Goal: Task Accomplishment & Management: Use online tool/utility

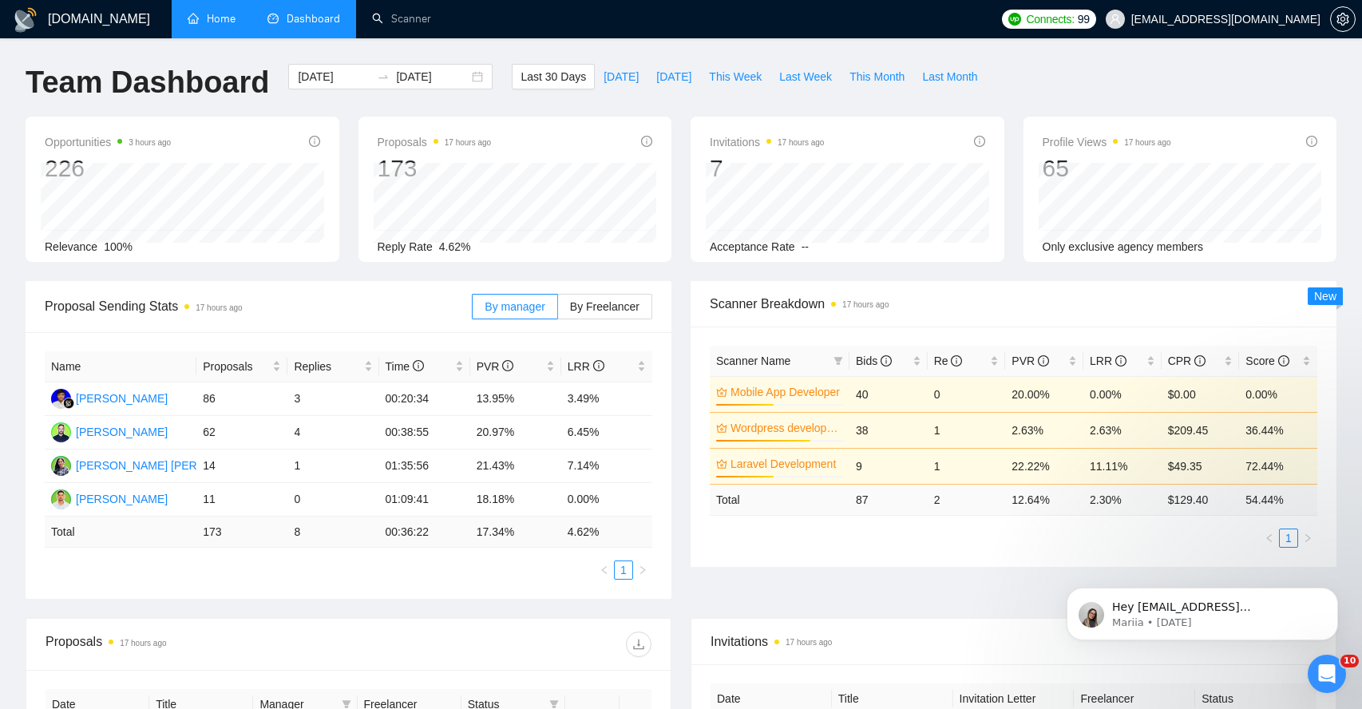
click at [211, 26] on link "Home" at bounding box center [212, 19] width 48 height 14
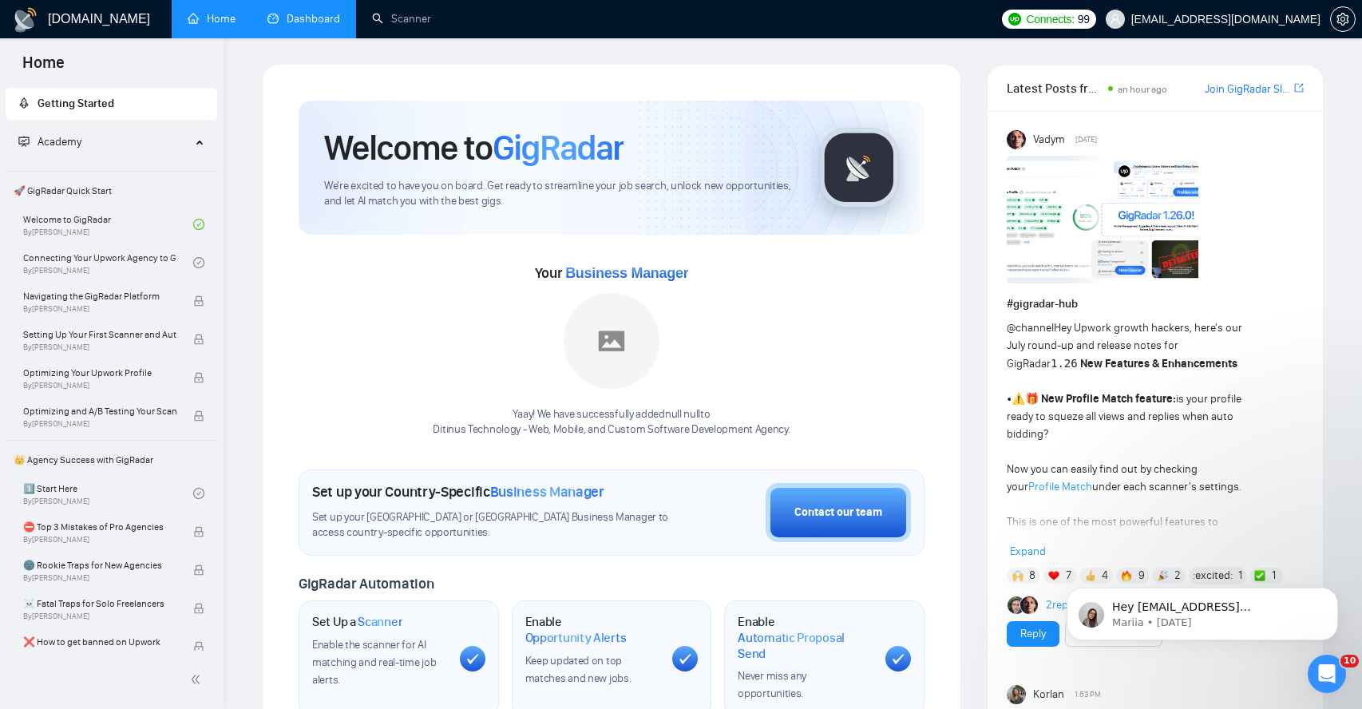
click at [294, 21] on link "Dashboard" at bounding box center [303, 19] width 73 height 14
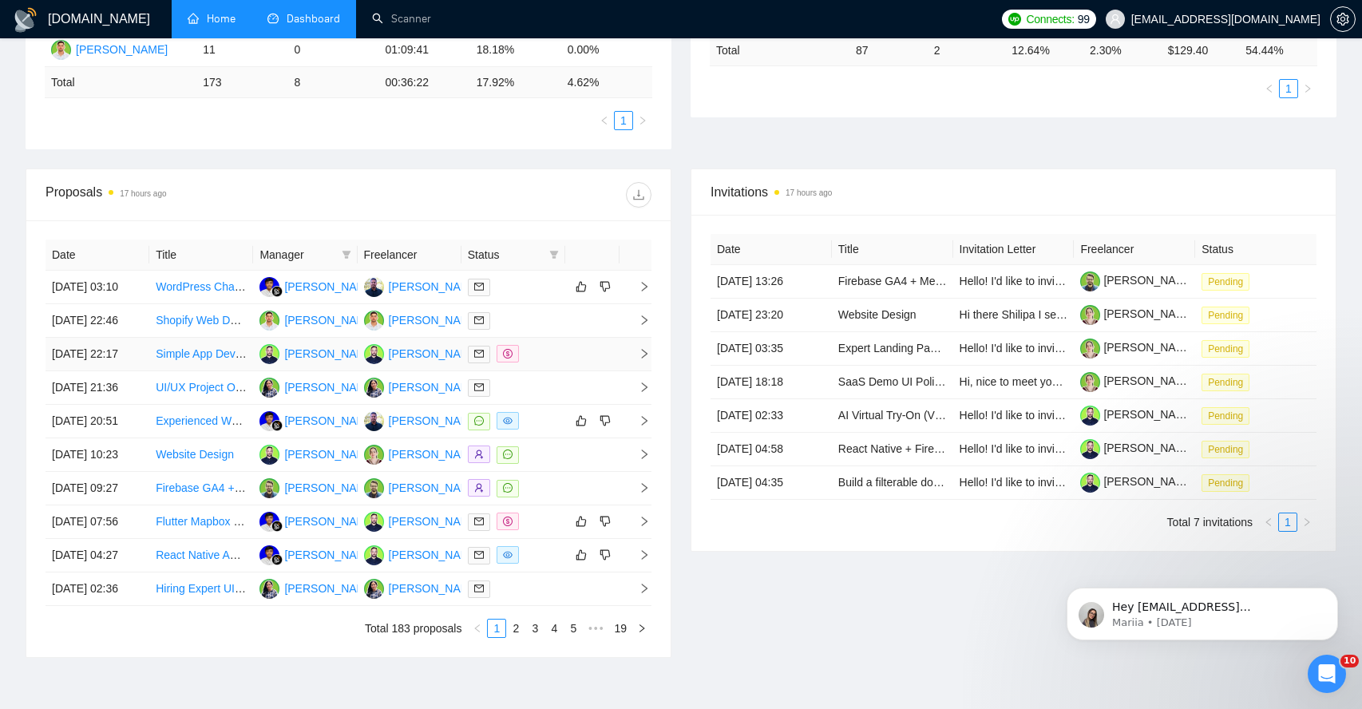
scroll to position [467, 0]
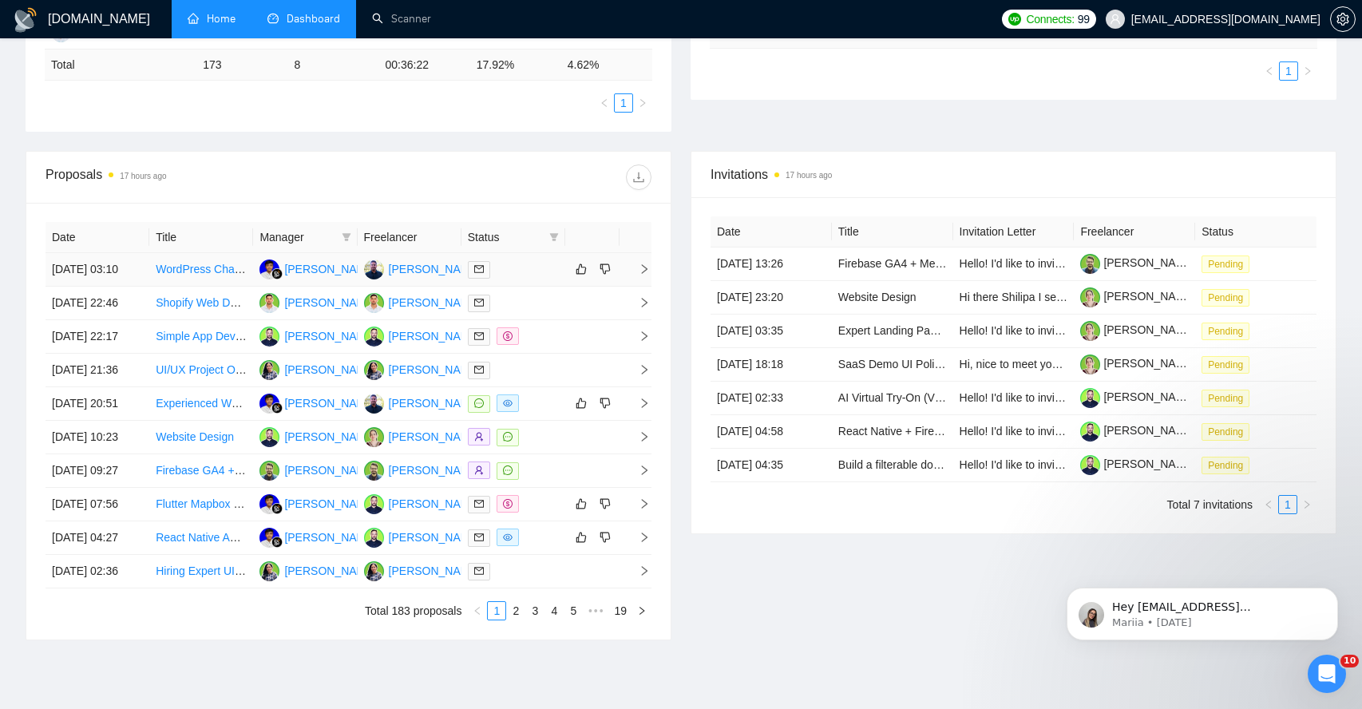
click at [637, 275] on span "right" at bounding box center [638, 268] width 24 height 11
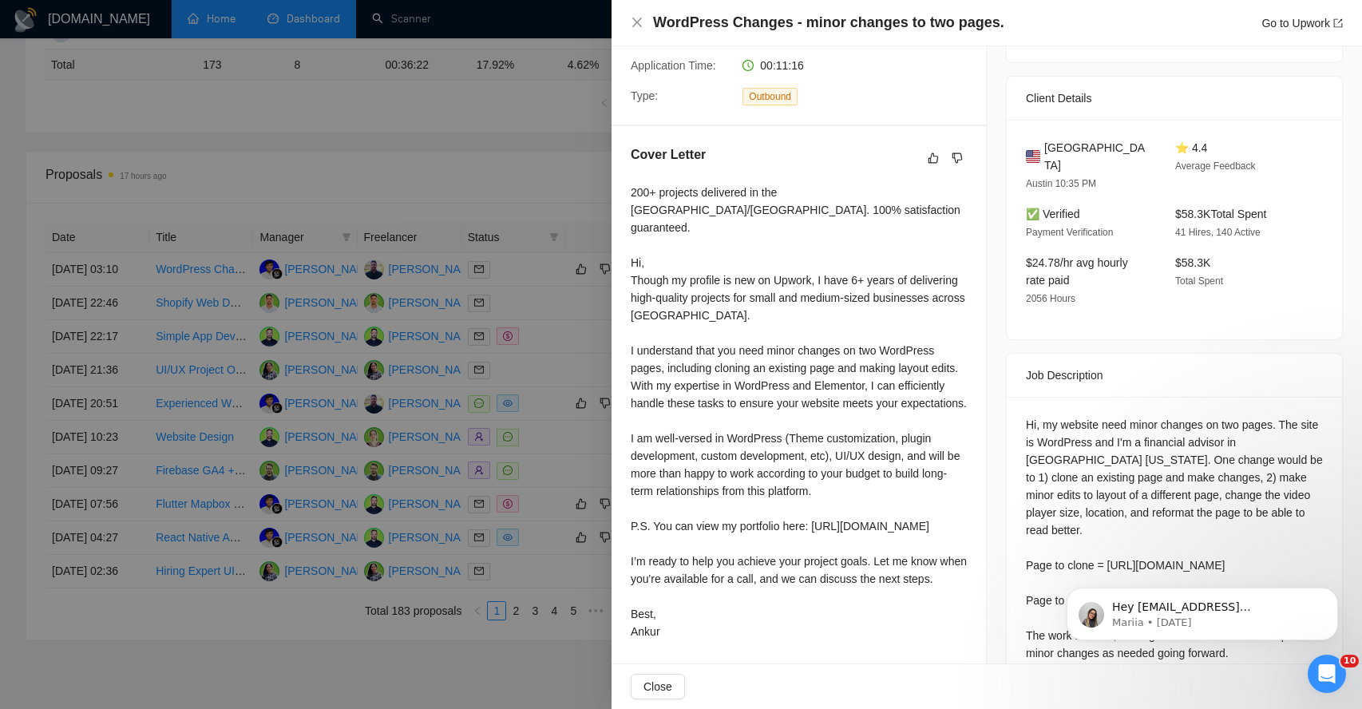
scroll to position [362, 0]
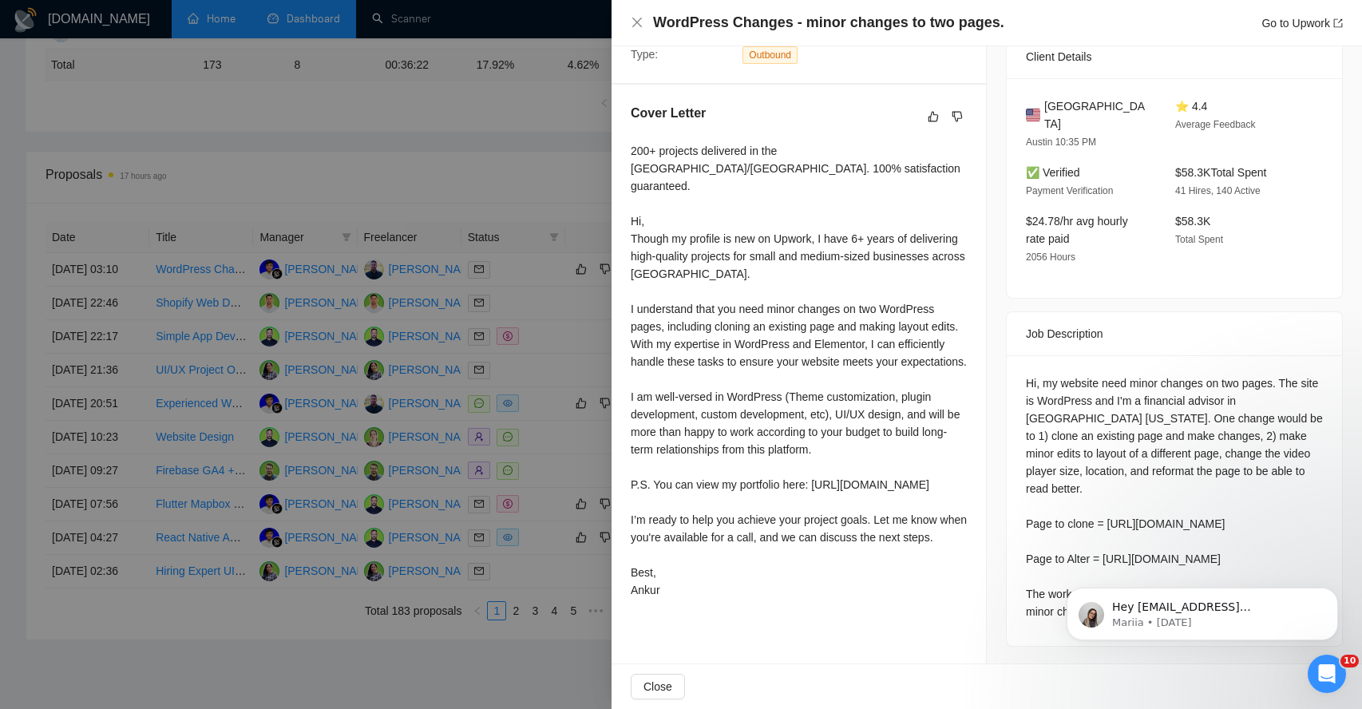
click at [1059, 374] on div "Hi, my website need minor changes on two pages. The site is WordPress and I'm a…" at bounding box center [1174, 497] width 297 height 246
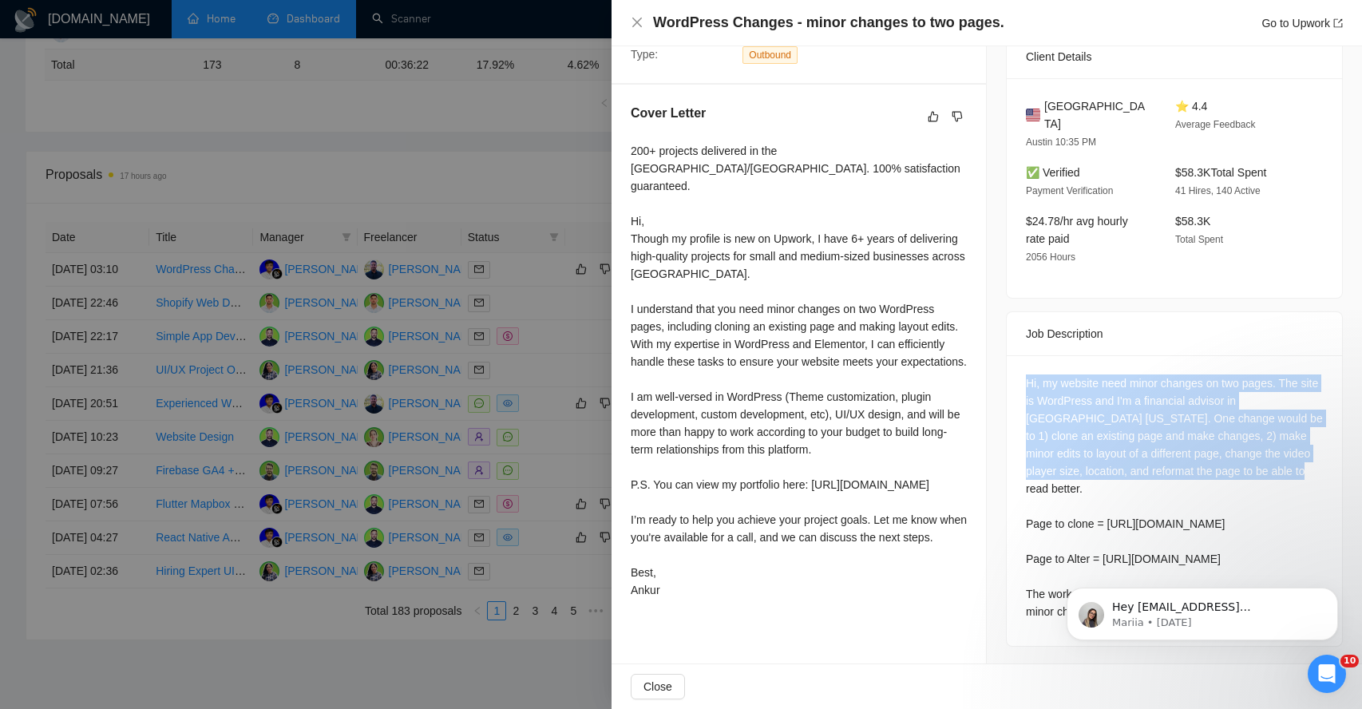
click at [1059, 374] on div "Hi, my website need minor changes on two pages. The site is WordPress and I'm a…" at bounding box center [1174, 497] width 297 height 246
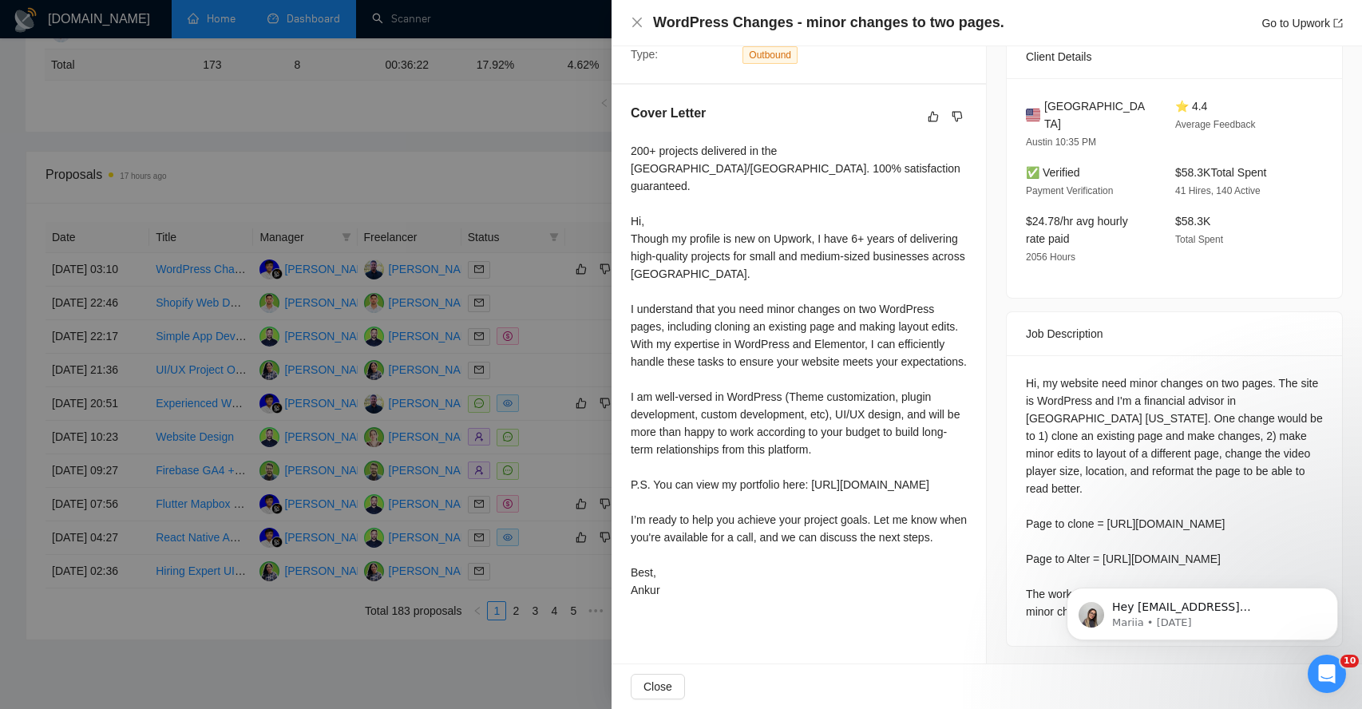
click at [1041, 380] on div "Hi, my website need minor changes on two pages. The site is WordPress and I'm a…" at bounding box center [1174, 497] width 297 height 246
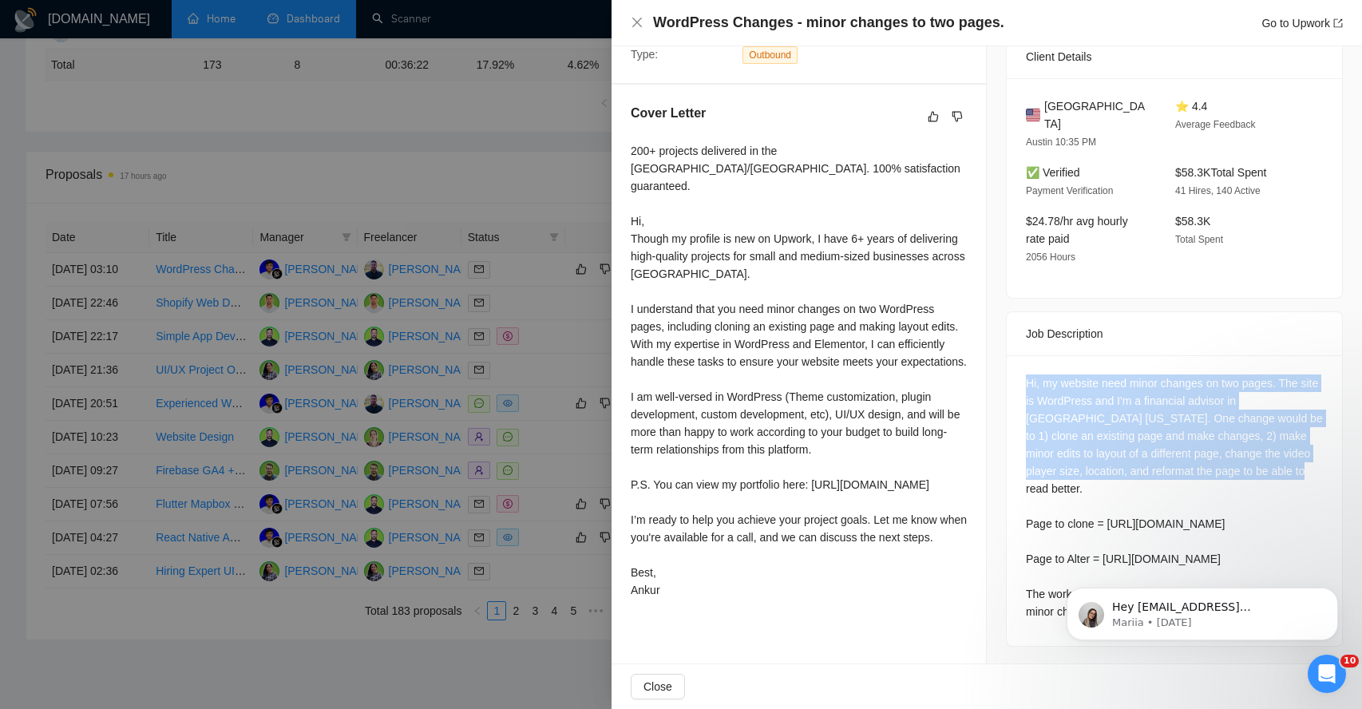
click at [1041, 380] on div "Hi, my website need minor changes on two pages. The site is WordPress and I'm a…" at bounding box center [1174, 497] width 297 height 246
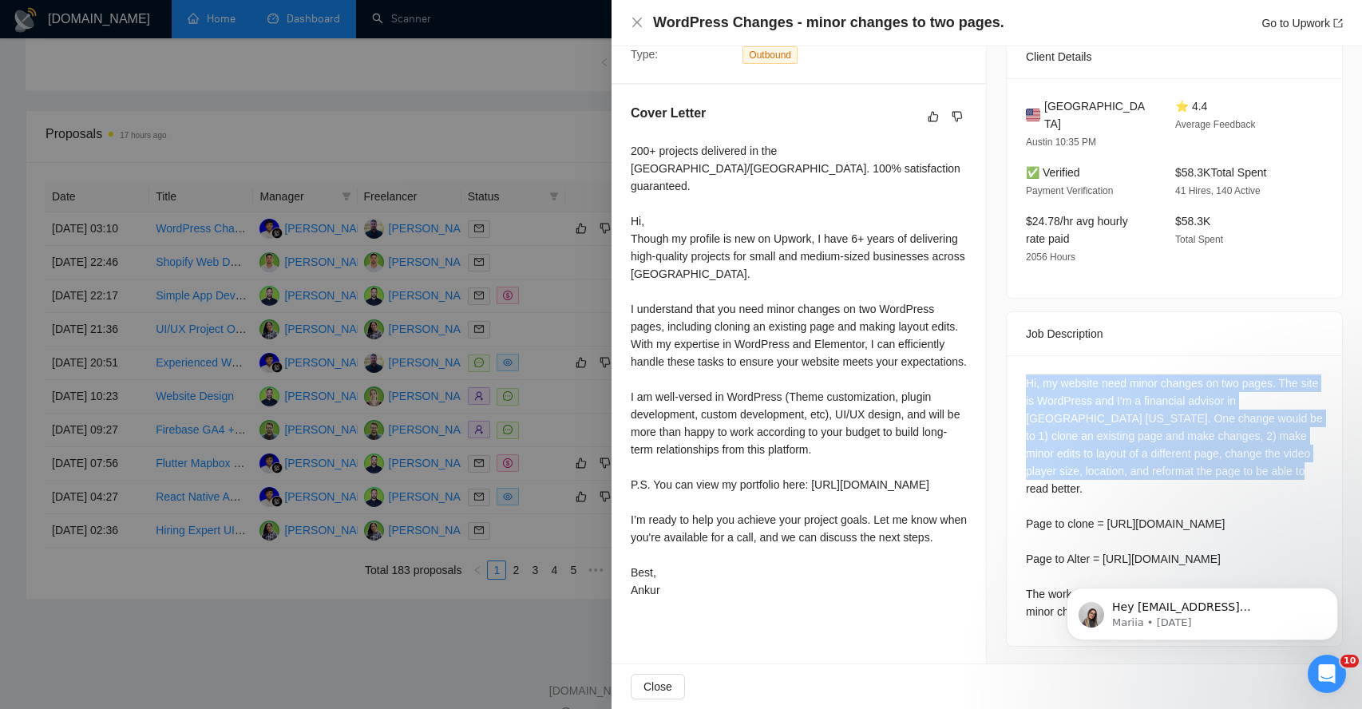
scroll to position [509, 0]
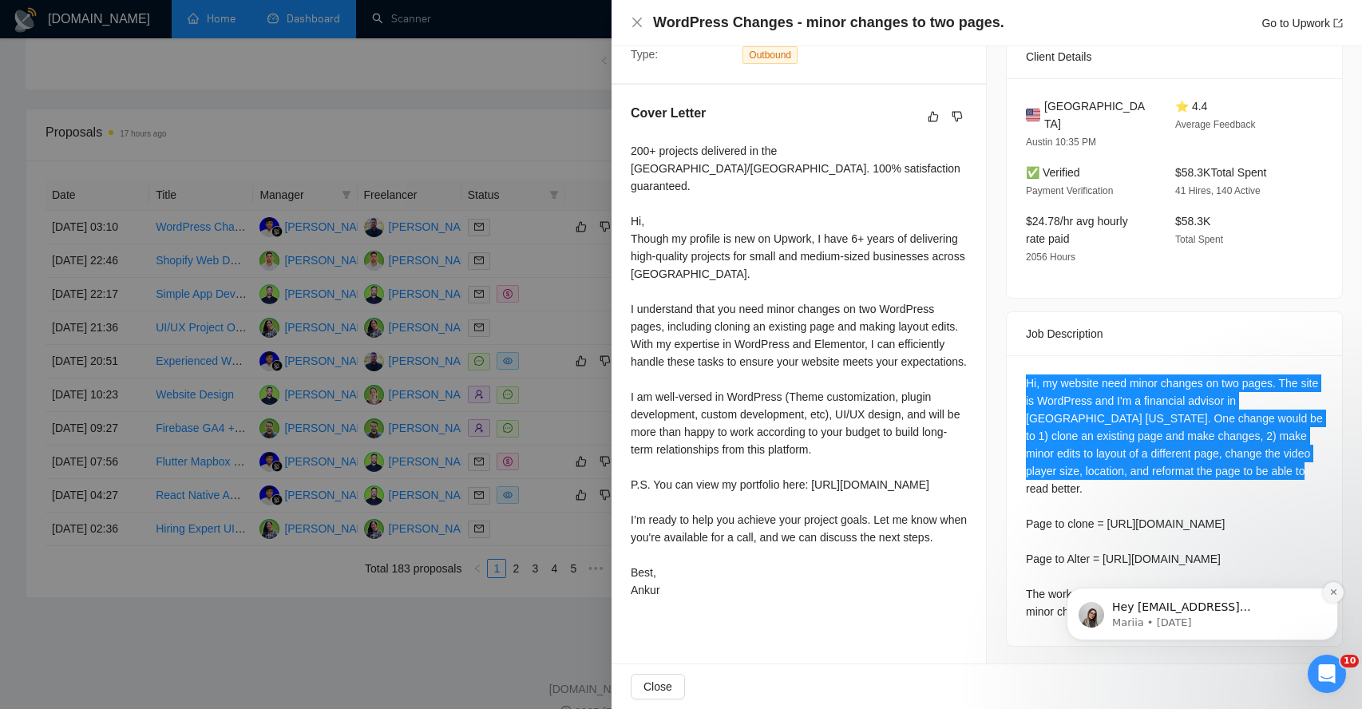
click at [1338, 603] on button "Dismiss notification" at bounding box center [1332, 592] width 21 height 21
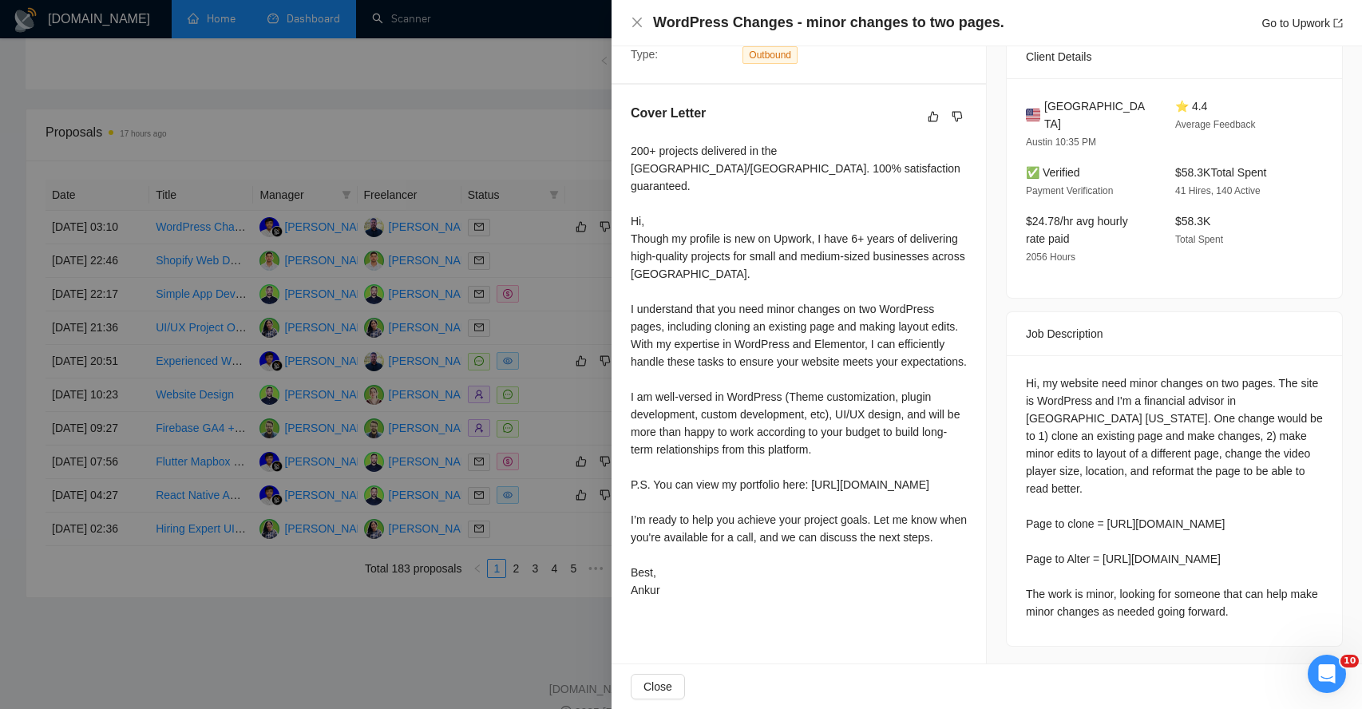
click at [1065, 593] on div "Hi, my website need minor changes on two pages. The site is WordPress and I'm a…" at bounding box center [1174, 497] width 297 height 246
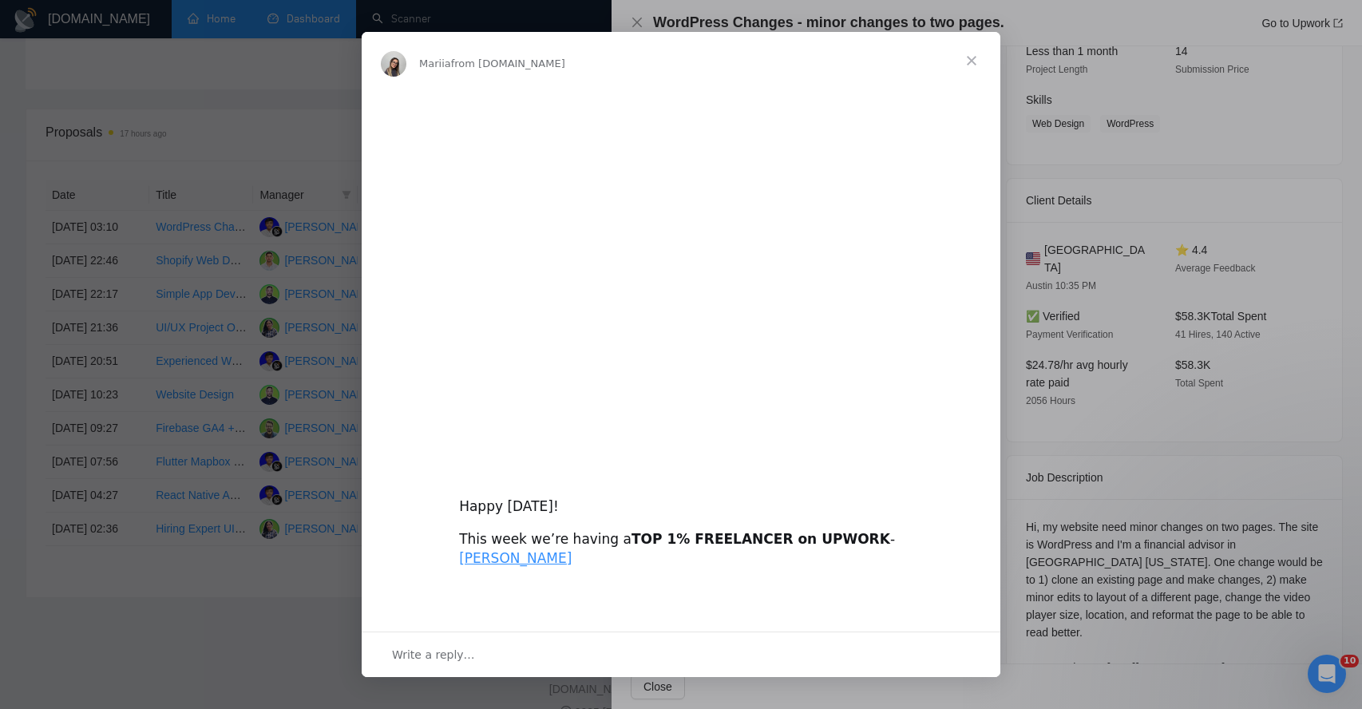
scroll to position [0, 0]
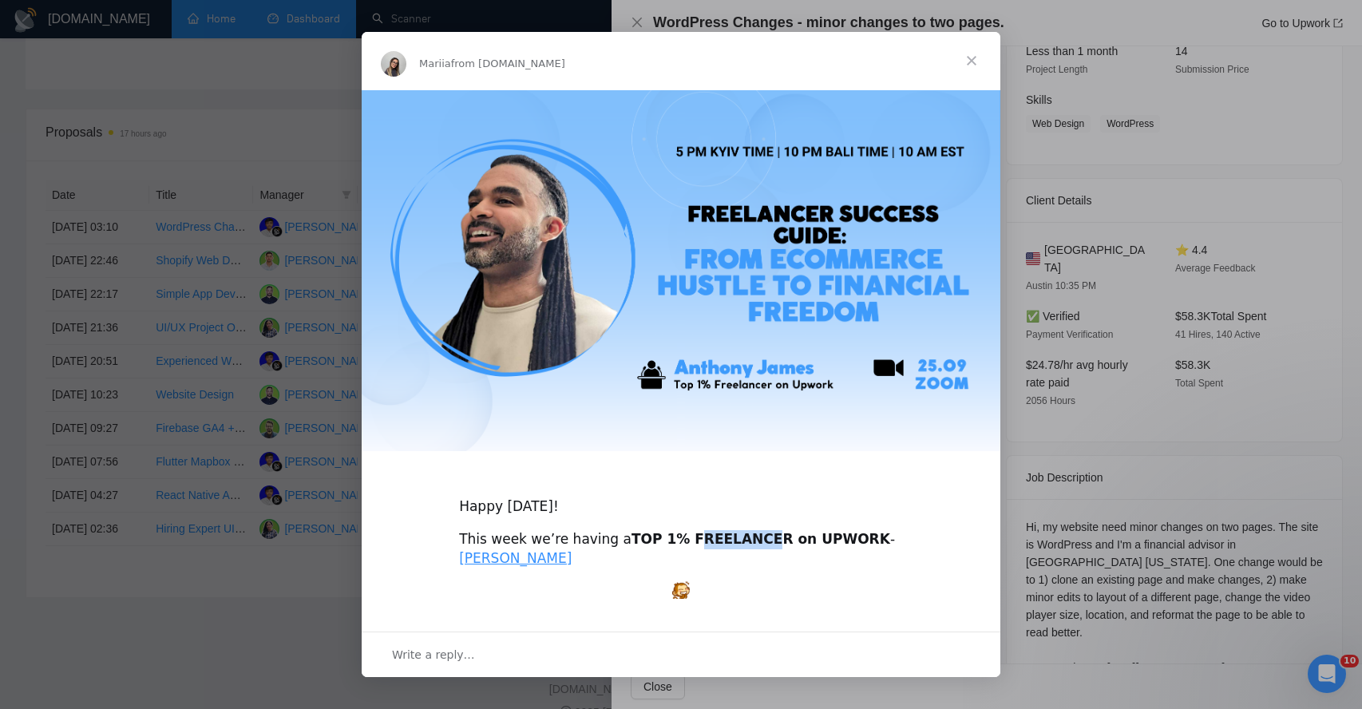
drag, startPoint x: 673, startPoint y: 545, endPoint x: 741, endPoint y: 545, distance: 68.6
click at [745, 545] on b "TOP 1% FREELANCER on UPWORK" at bounding box center [760, 539] width 259 height 16
click at [490, 562] on link "[PERSON_NAME]" at bounding box center [515, 558] width 113 height 16
click at [900, 368] on img "Intercom messenger" at bounding box center [681, 270] width 638 height 361
click at [974, 61] on span "Close" at bounding box center [971, 60] width 57 height 57
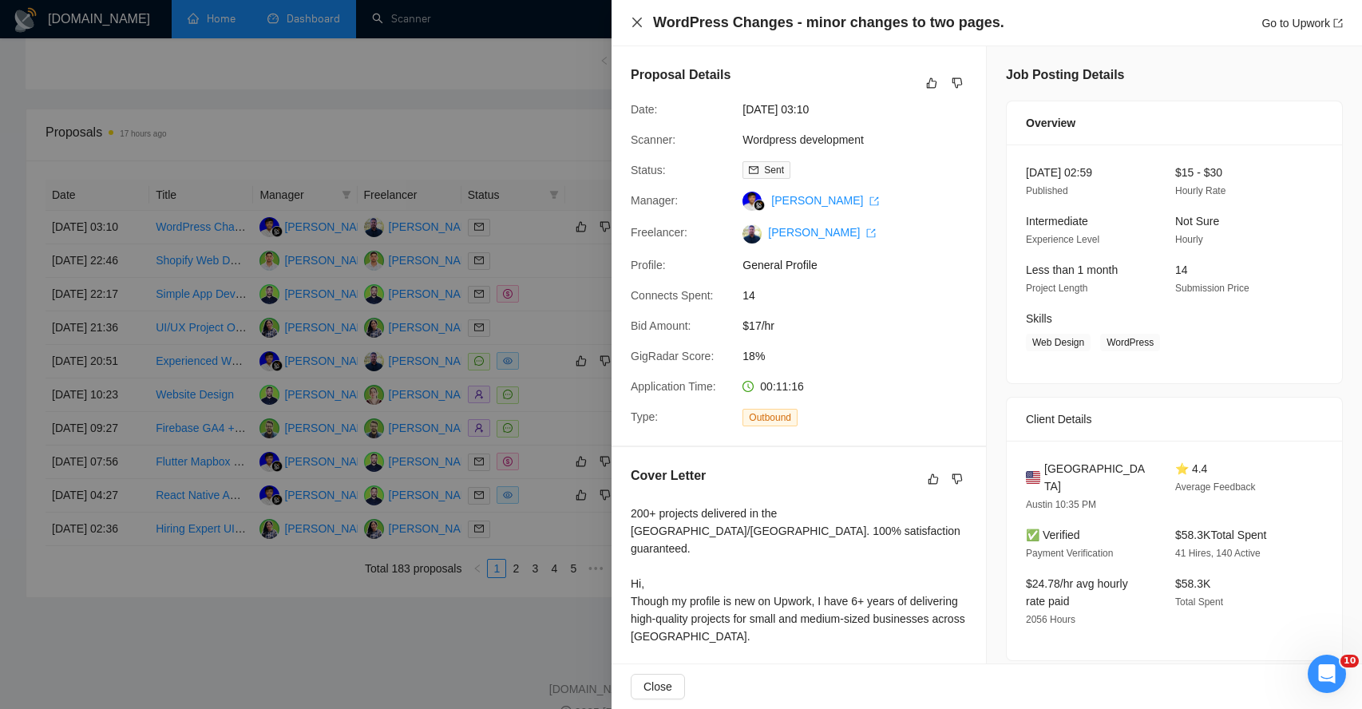
click at [637, 24] on icon "close" at bounding box center [636, 22] width 13 height 13
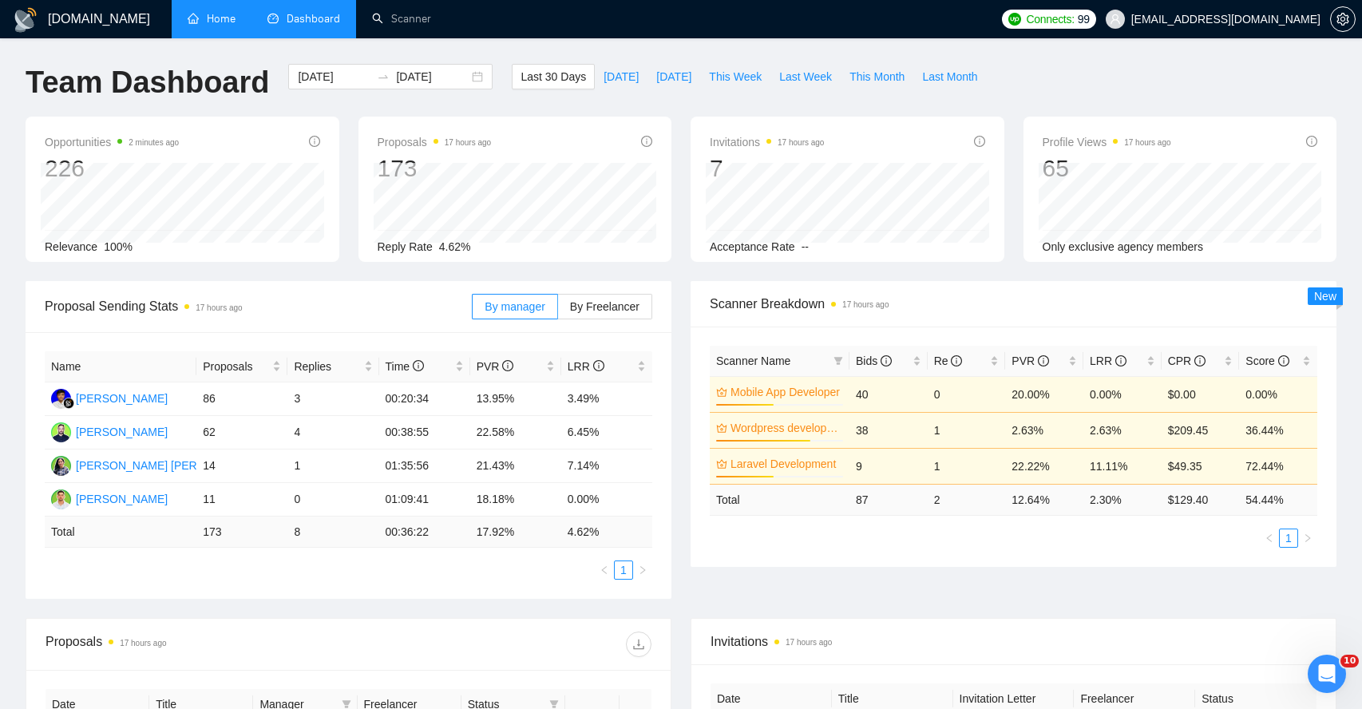
click at [205, 17] on link "Home" at bounding box center [212, 19] width 48 height 14
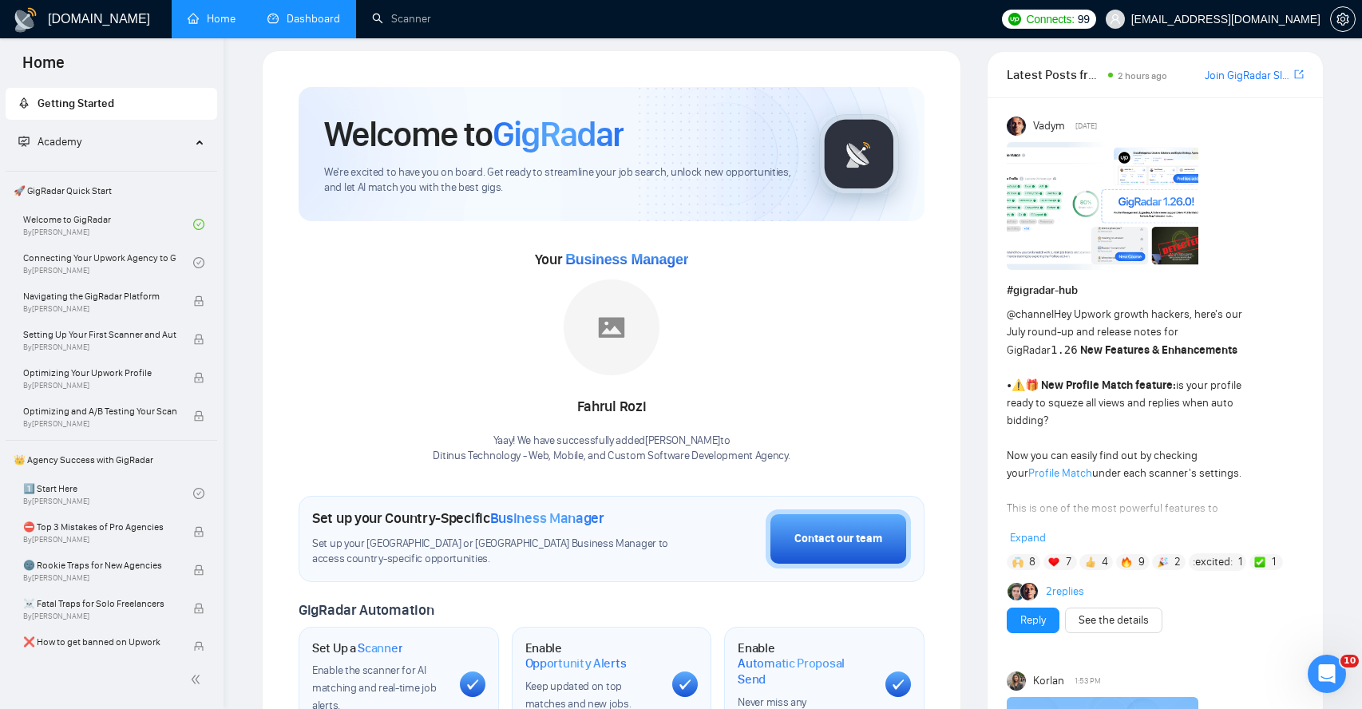
scroll to position [17, 0]
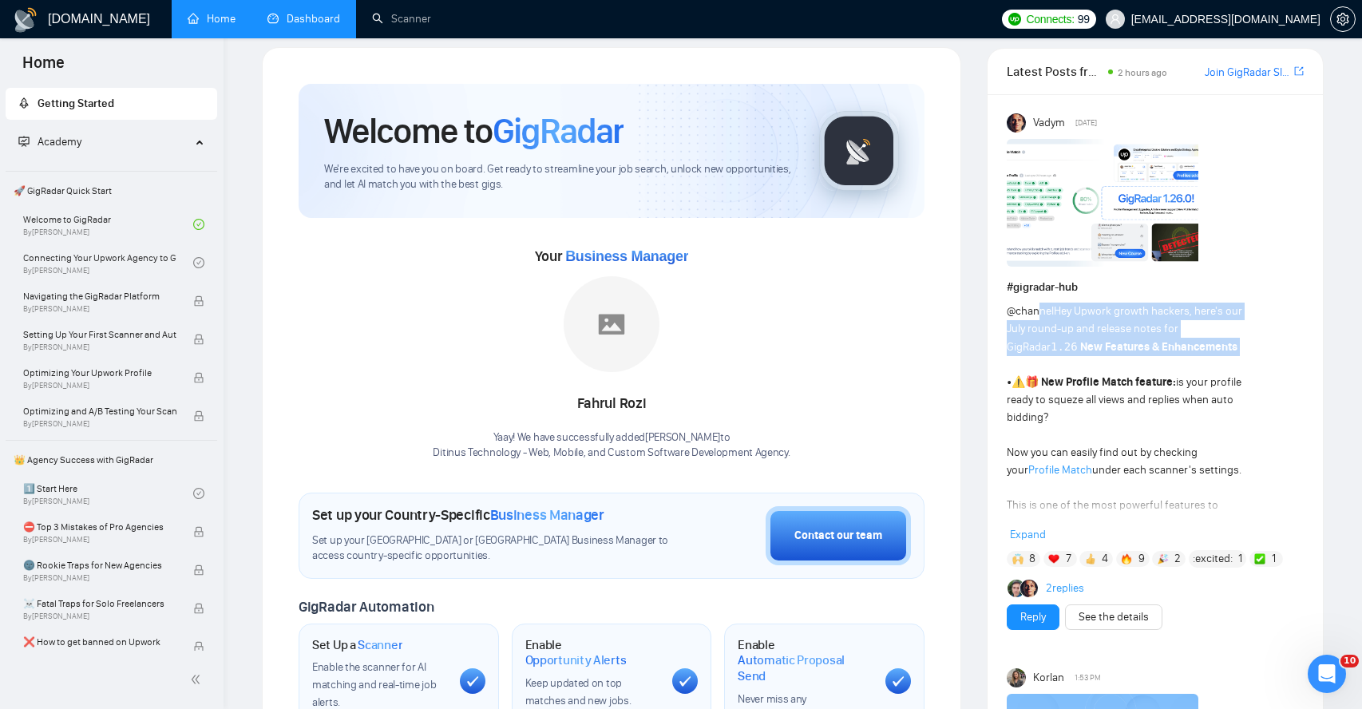
drag, startPoint x: 1042, startPoint y: 315, endPoint x: 1057, endPoint y: 360, distance: 47.2
drag, startPoint x: 1059, startPoint y: 381, endPoint x: 1065, endPoint y: 420, distance: 39.5
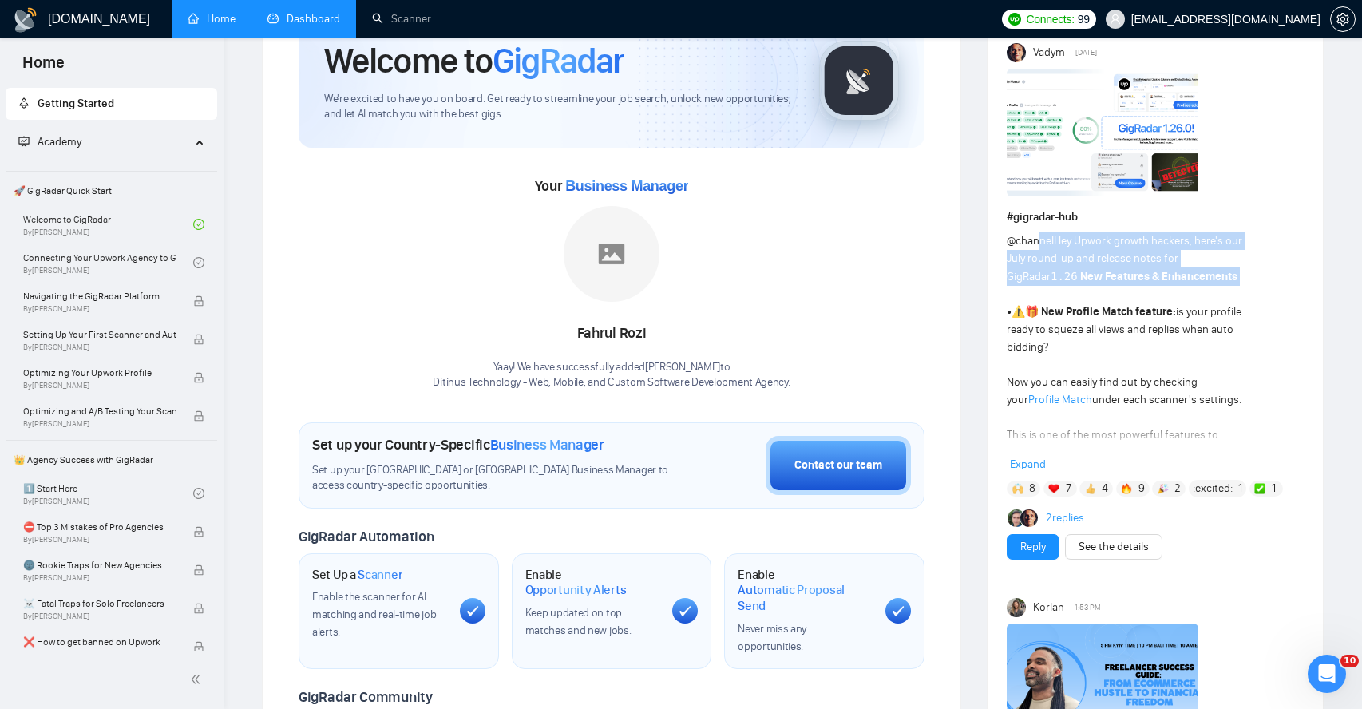
scroll to position [93, 0]
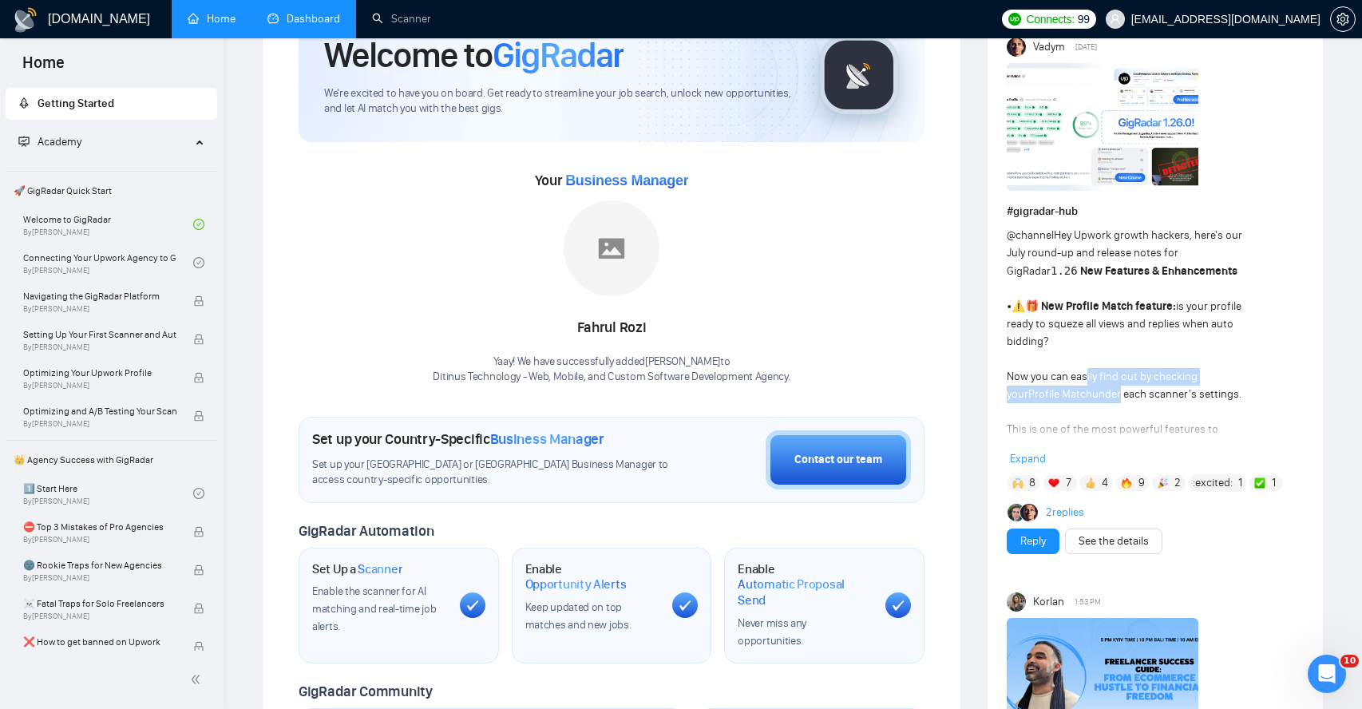
drag, startPoint x: 1087, startPoint y: 377, endPoint x: 1095, endPoint y: 402, distance: 26.0
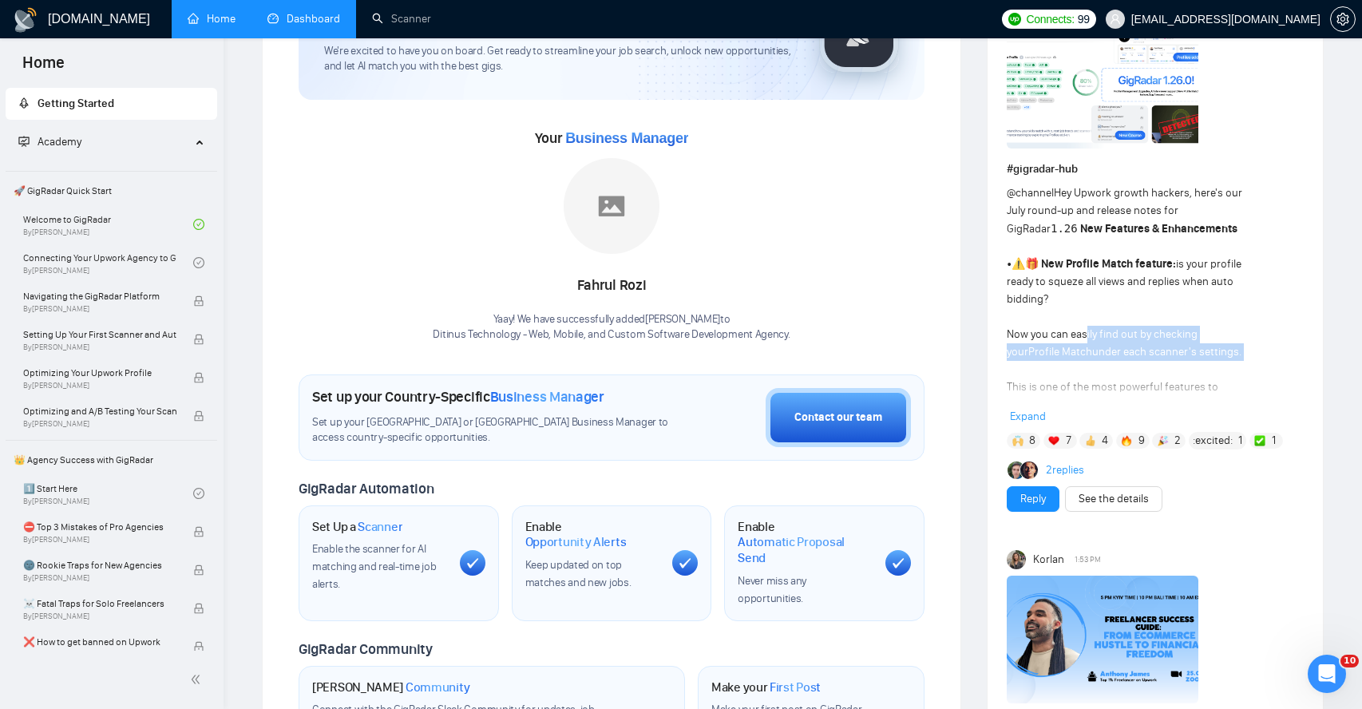
scroll to position [137, 0]
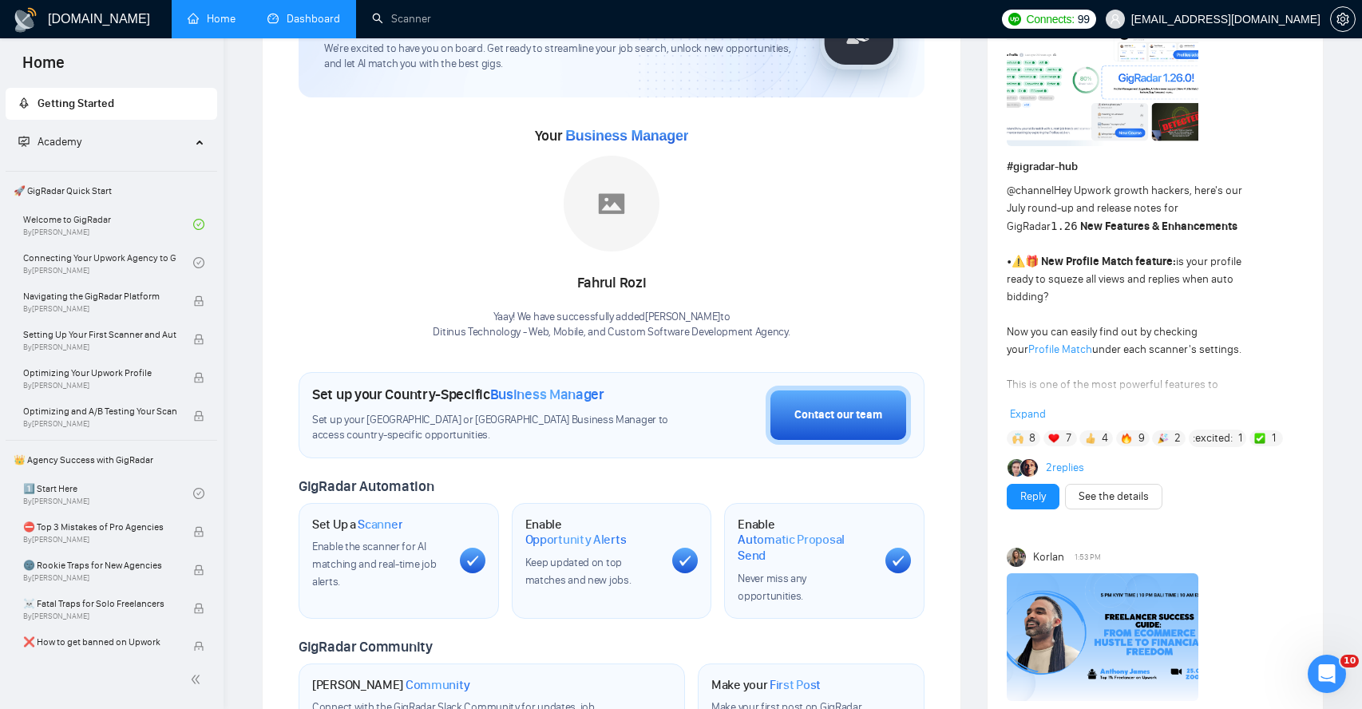
click at [1031, 413] on span "Expand" at bounding box center [1028, 414] width 36 height 14
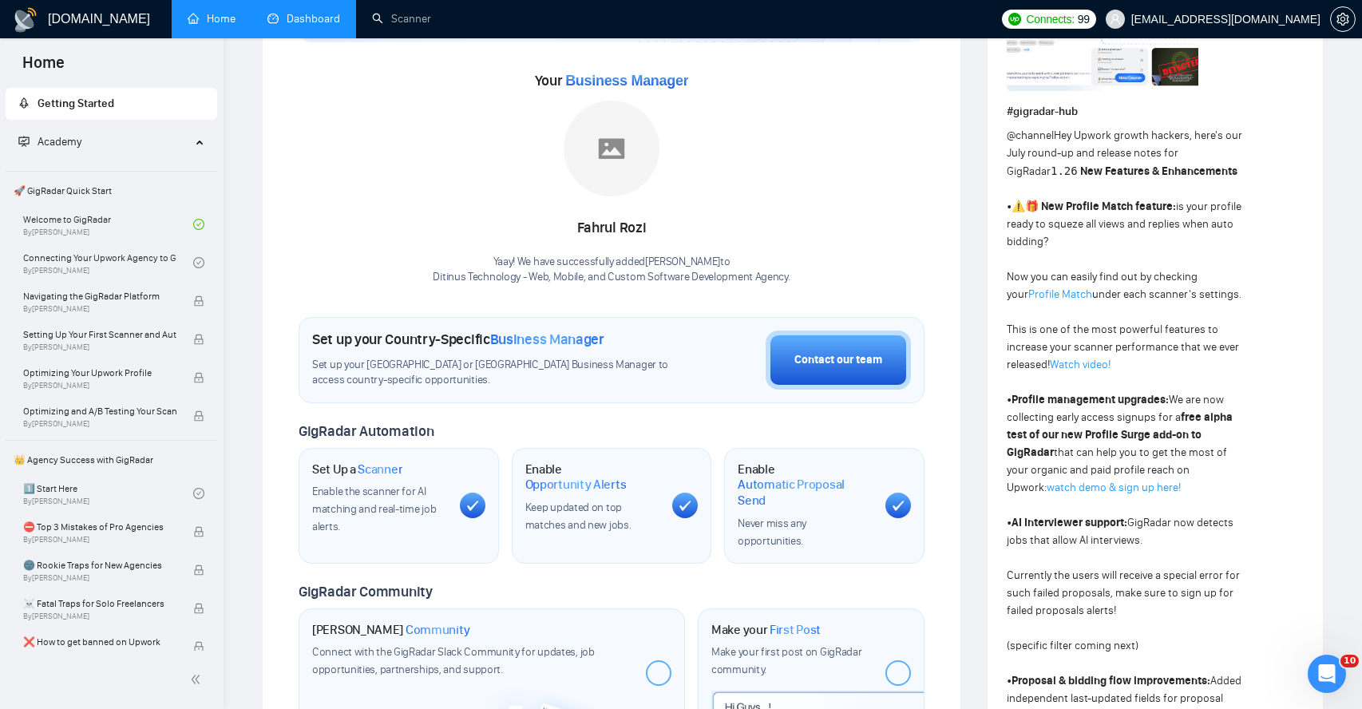
scroll to position [213, 0]
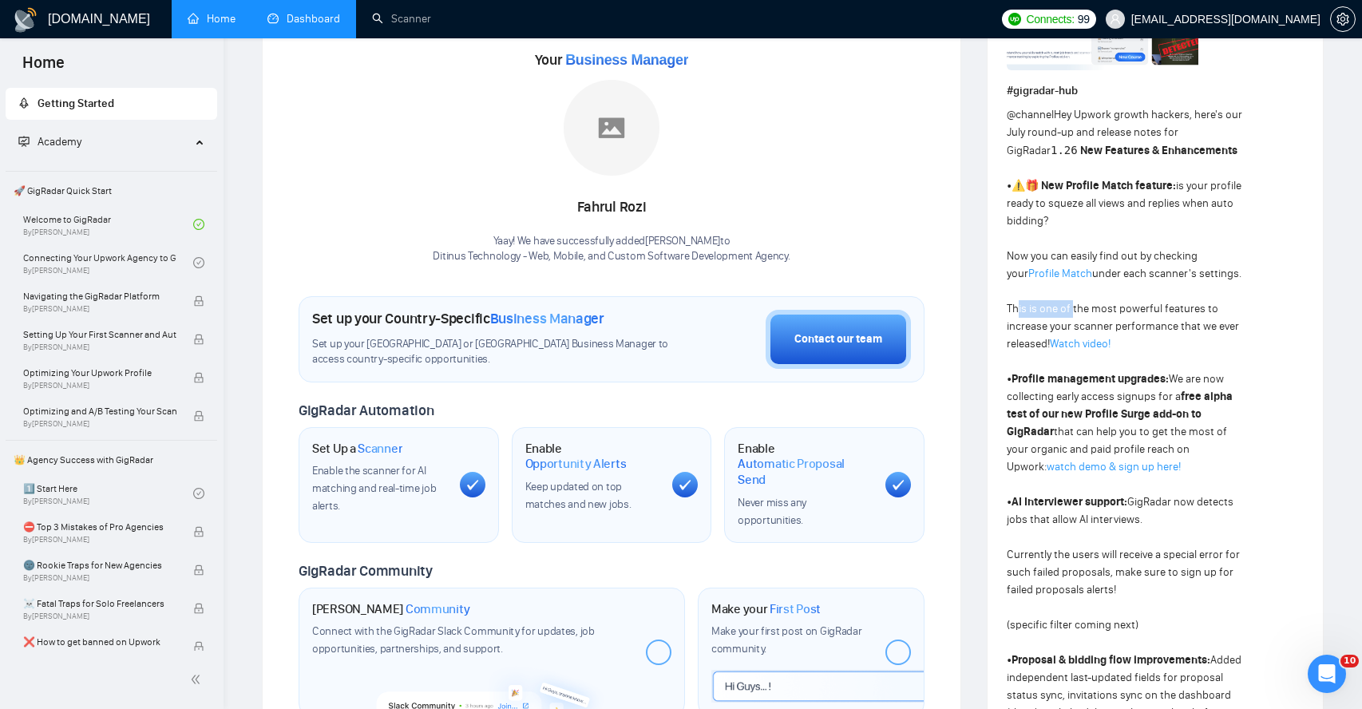
drag, startPoint x: 1017, startPoint y: 310, endPoint x: 1072, endPoint y: 312, distance: 55.1
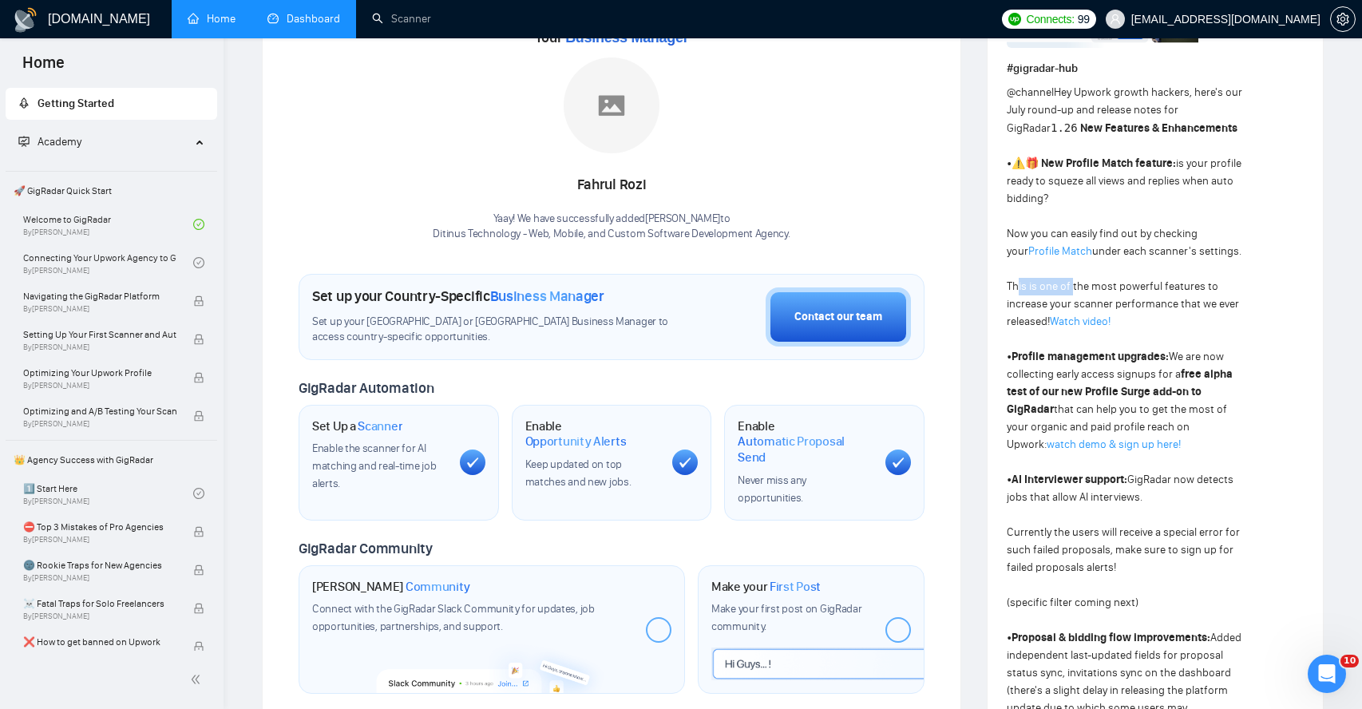
scroll to position [240, 0]
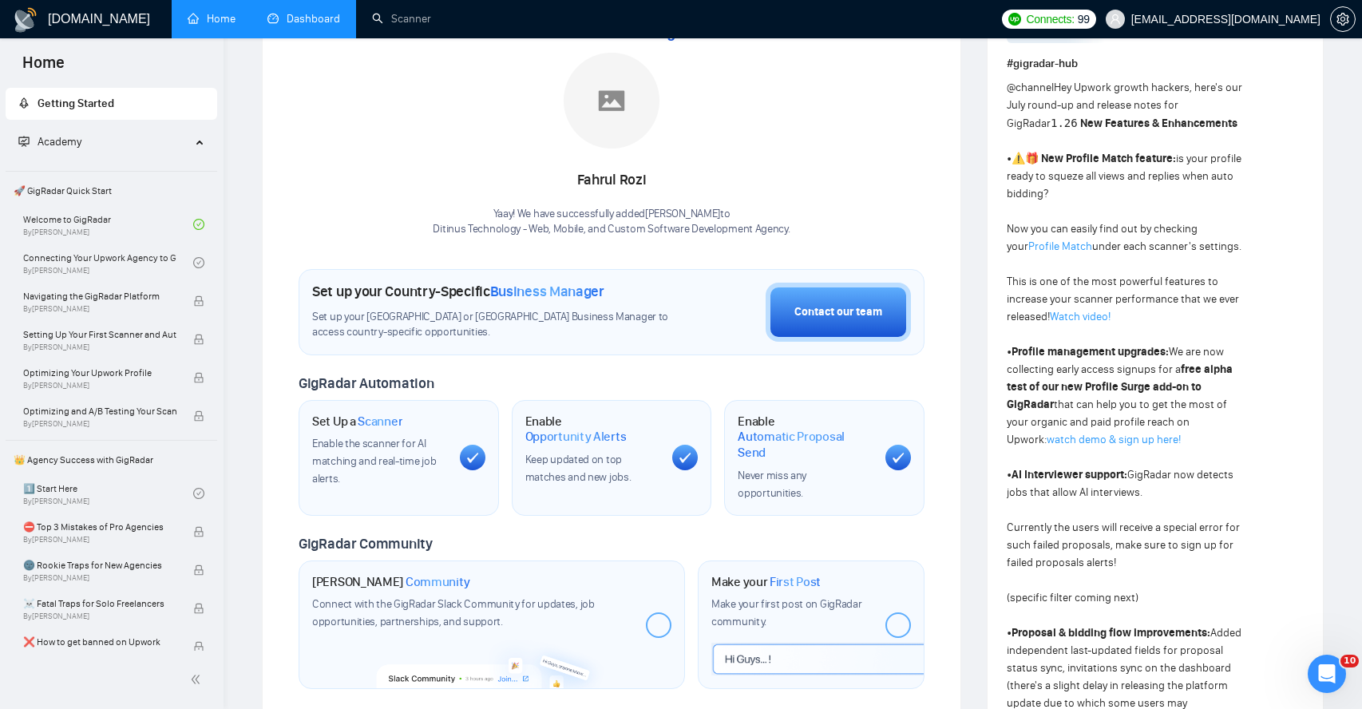
drag, startPoint x: 1030, startPoint y: 300, endPoint x: 1070, endPoint y: 300, distance: 40.7
click at [1070, 300] on div "@channel Hey Upwork growth hackers, here's our July round-up and release notes …" at bounding box center [1125, 712] width 238 height 1267
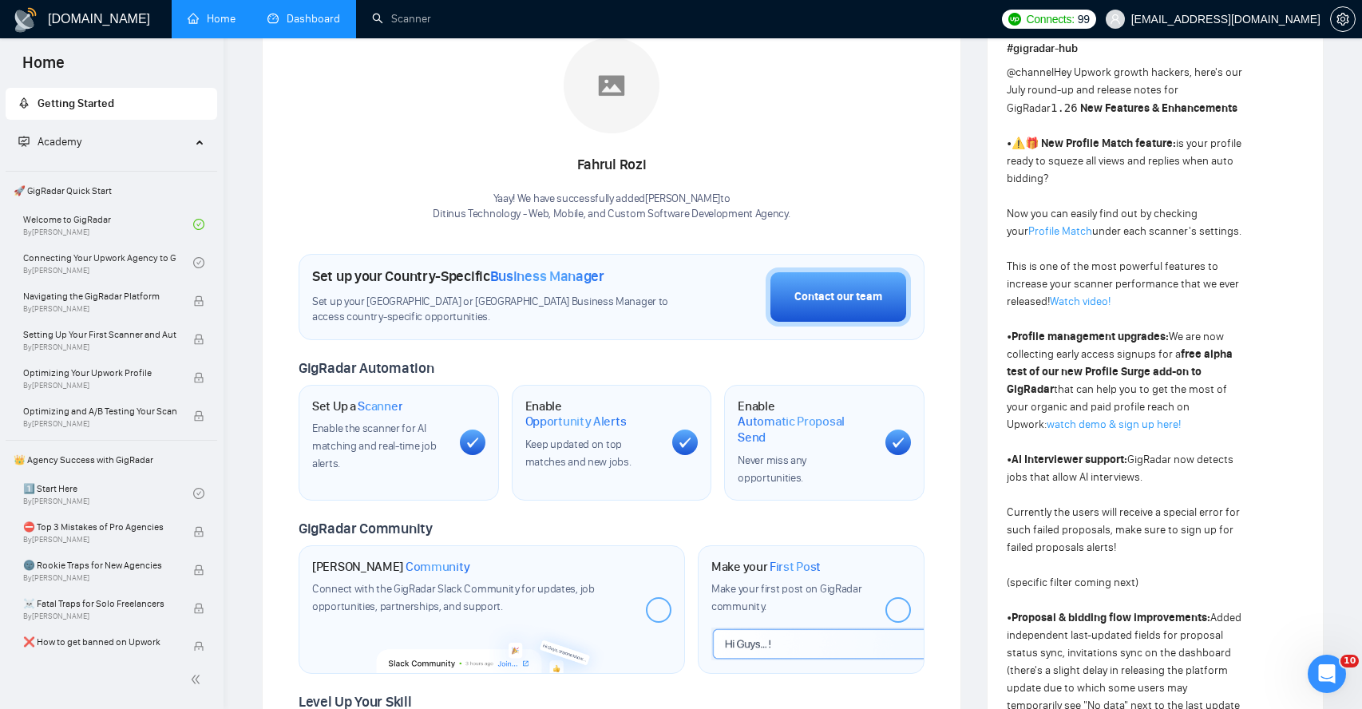
scroll to position [256, 0]
drag, startPoint x: 1022, startPoint y: 300, endPoint x: 1035, endPoint y: 300, distance: 13.6
click at [1035, 300] on div "@channel Hey Upwork growth hackers, here's our July round-up and release notes …" at bounding box center [1125, 696] width 238 height 1267
click at [1078, 297] on link "Watch video!" at bounding box center [1079, 301] width 61 height 14
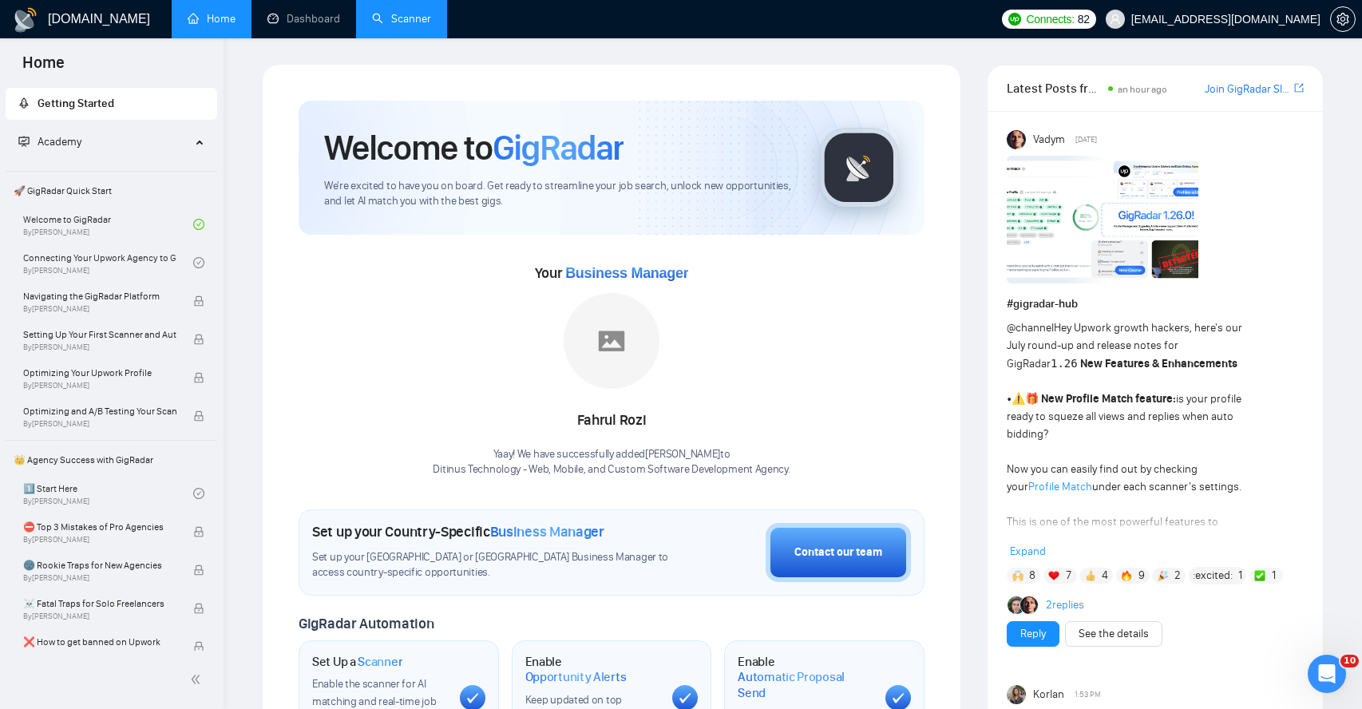
click at [421, 20] on link "Scanner" at bounding box center [401, 19] width 59 height 14
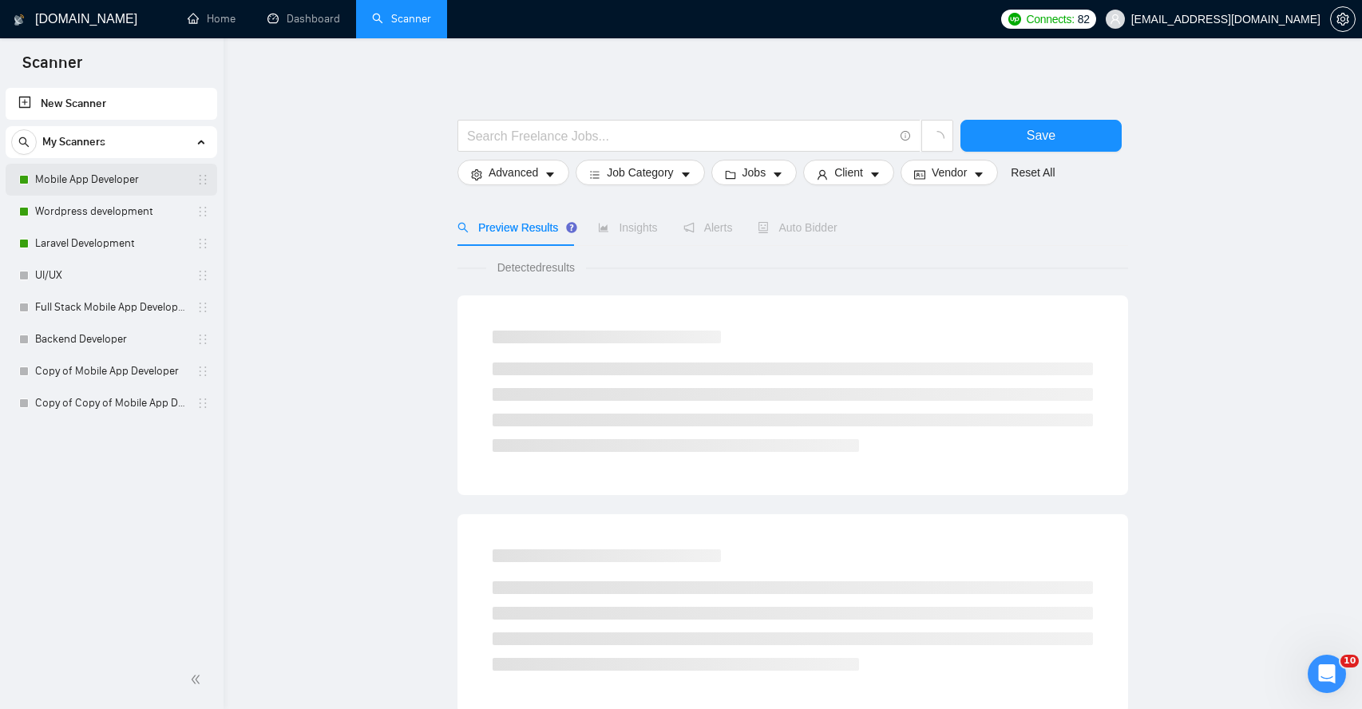
click at [97, 176] on link "Mobile App Developer" at bounding box center [111, 180] width 152 height 32
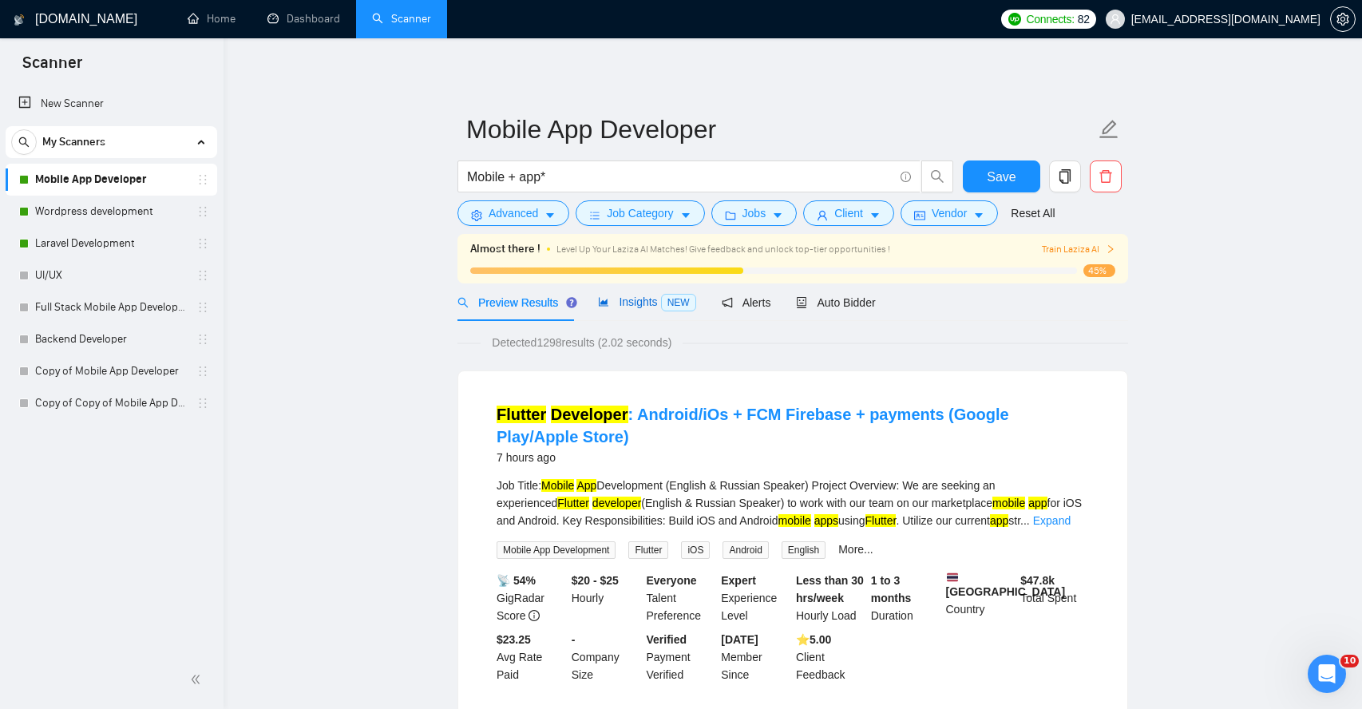
click at [646, 298] on span "Insights NEW" at bounding box center [646, 301] width 97 height 13
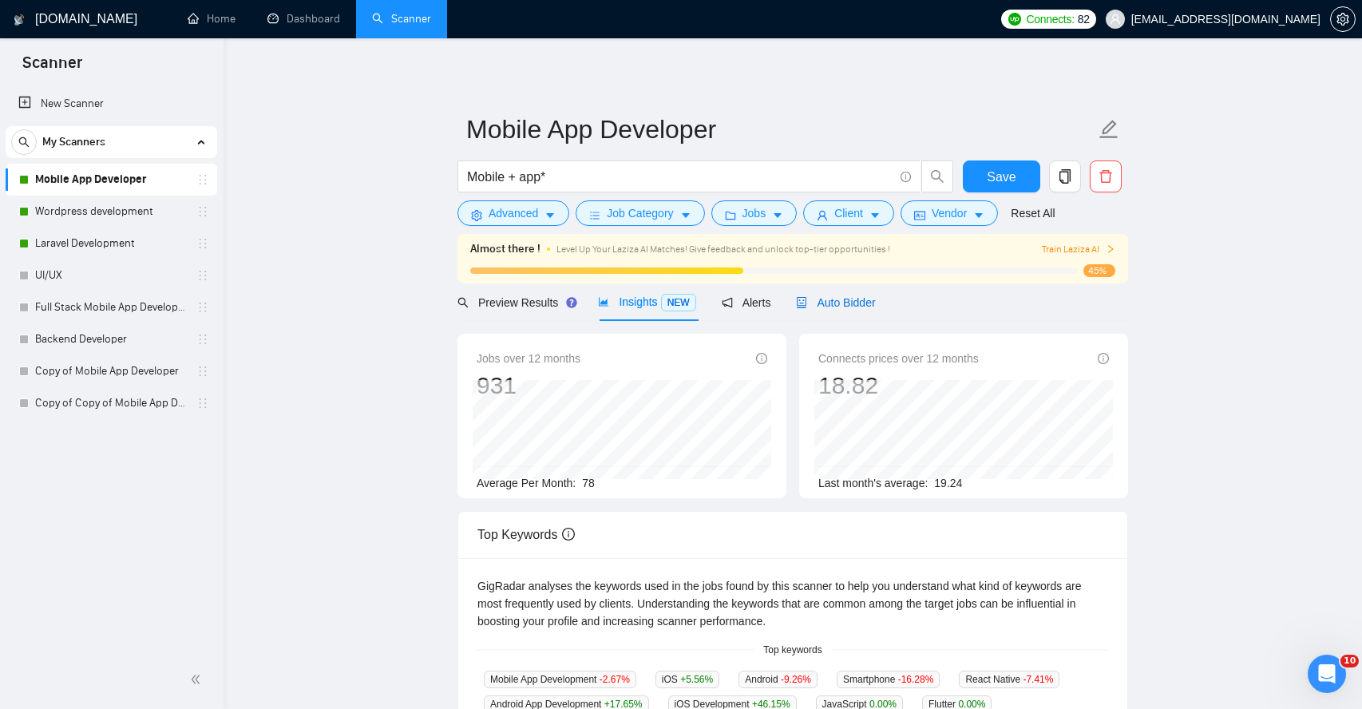
click at [836, 300] on span "Auto Bidder" at bounding box center [835, 302] width 79 height 13
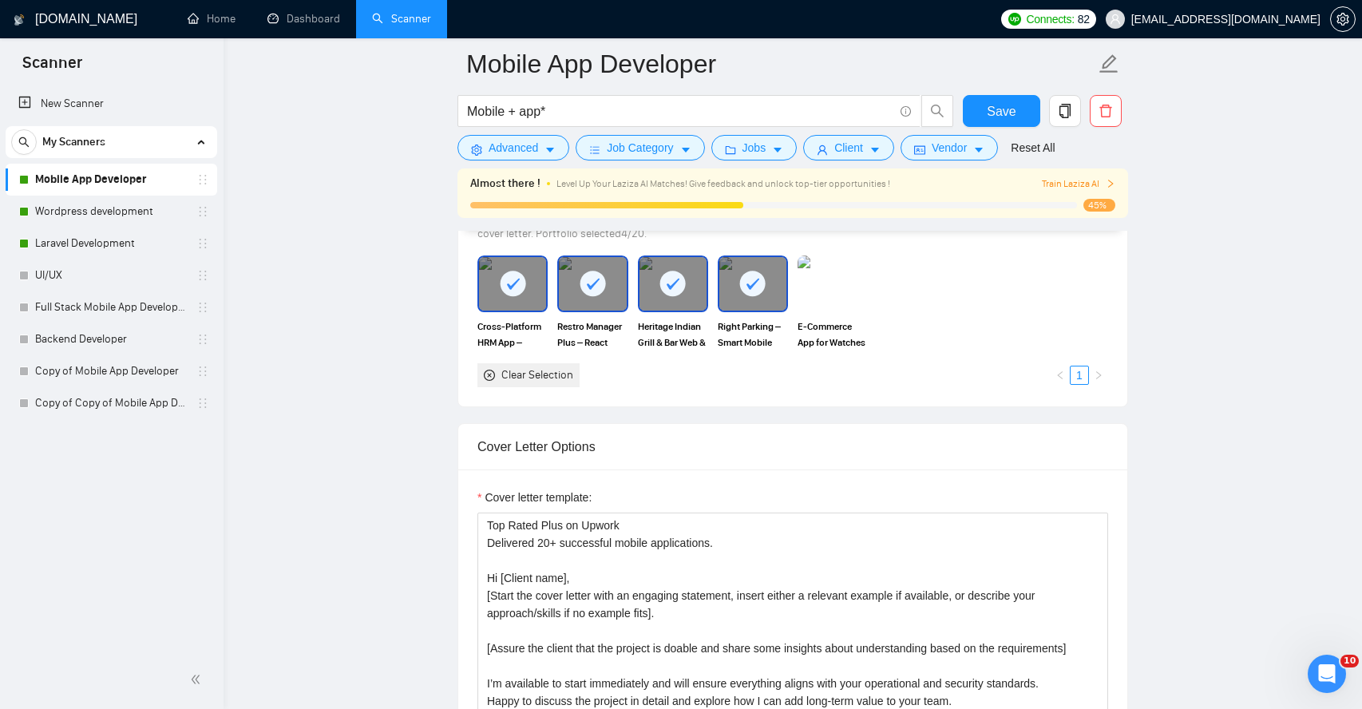
scroll to position [1549, 0]
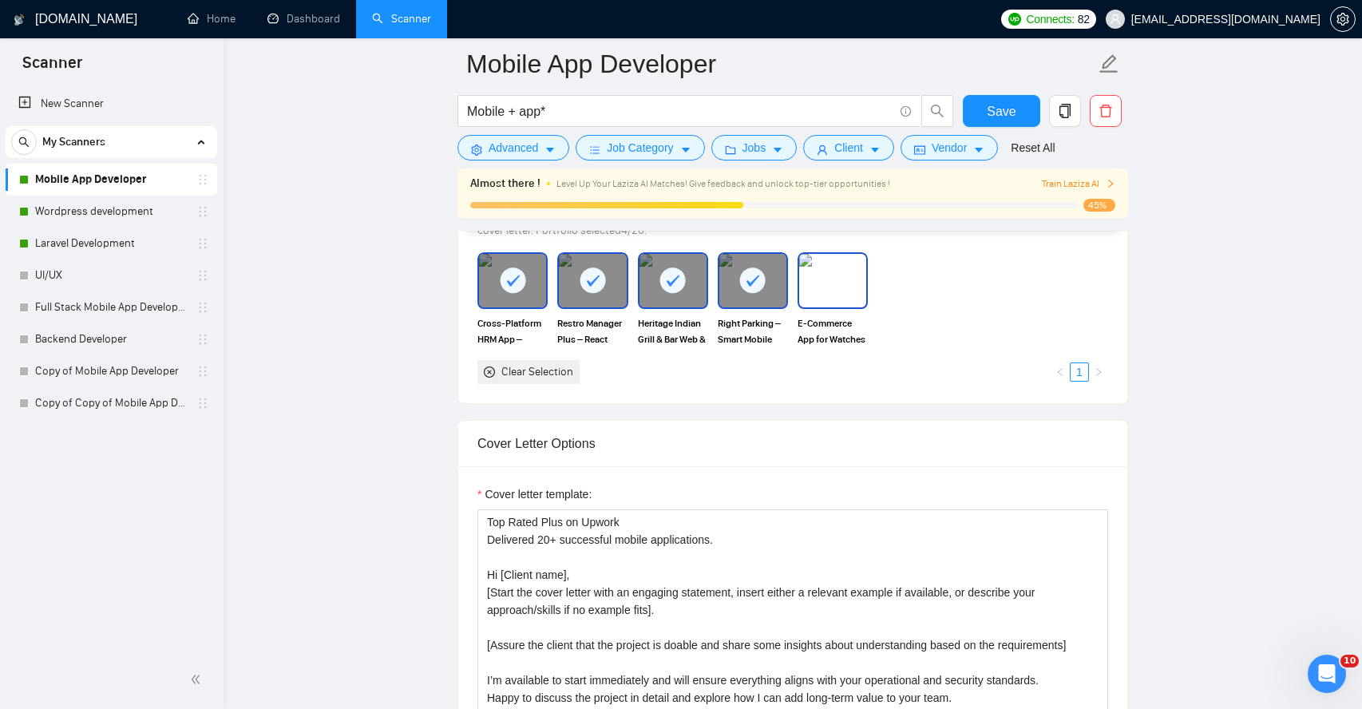
click at [837, 283] on img at bounding box center [832, 280] width 67 height 53
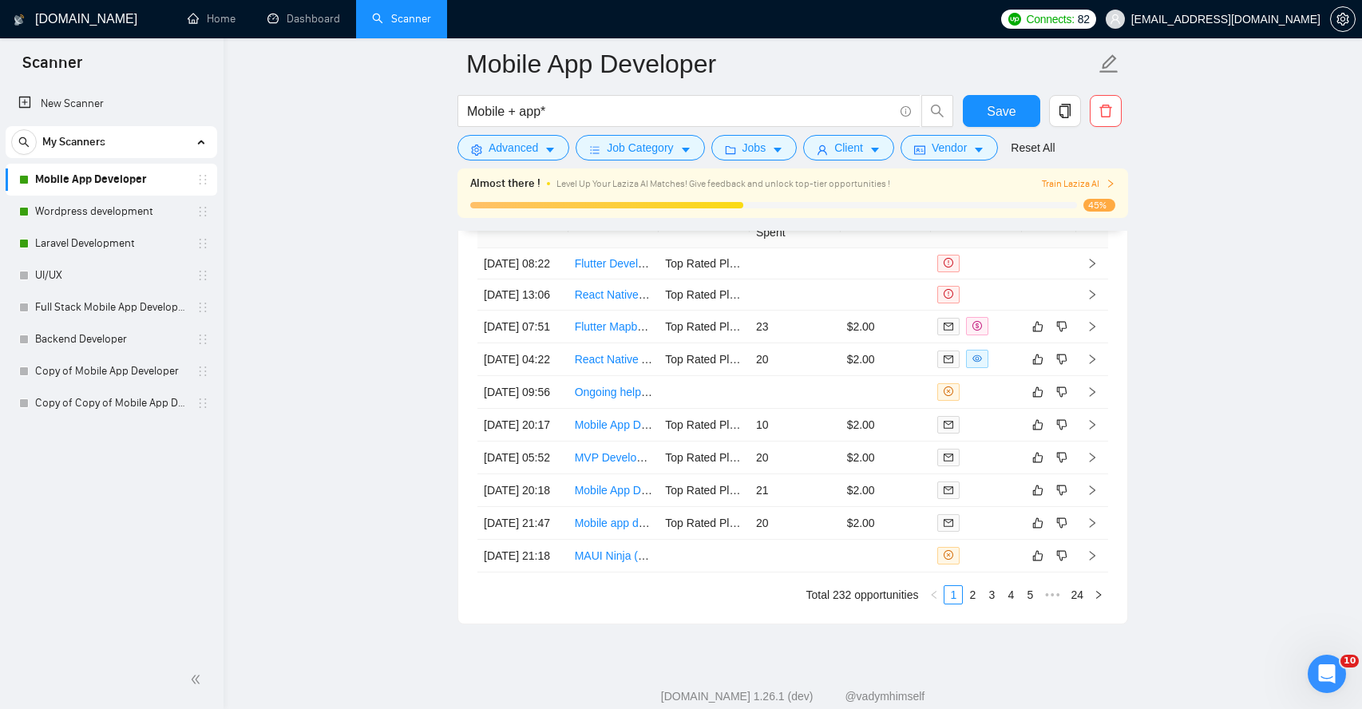
scroll to position [4076, 0]
click at [1093, 362] on icon "right" at bounding box center [1092, 358] width 6 height 10
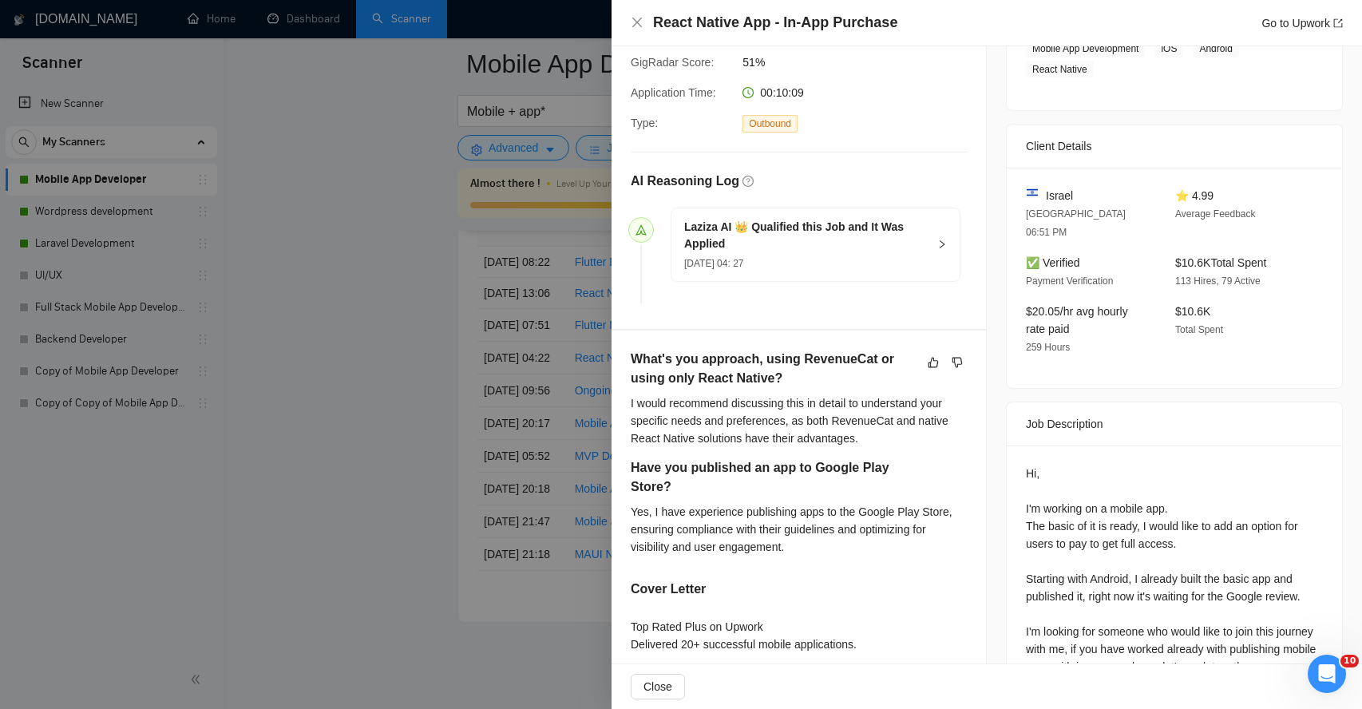
scroll to position [296, 0]
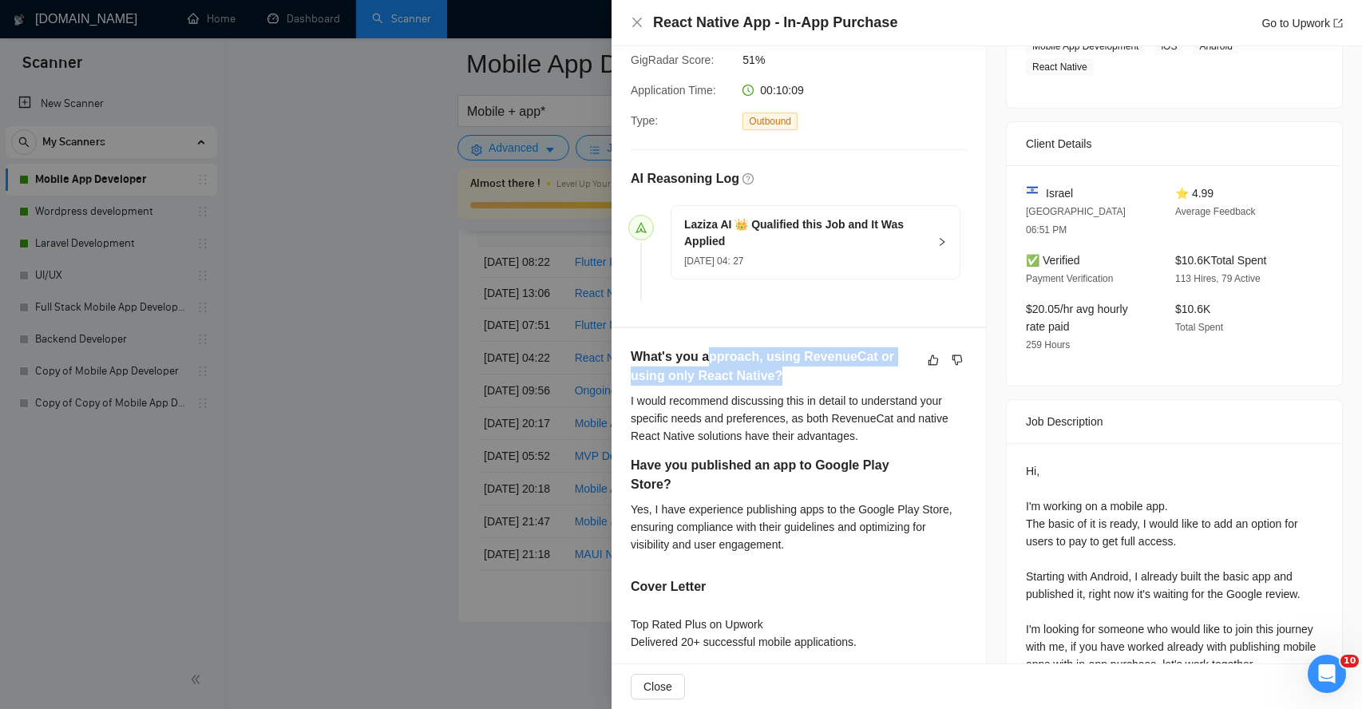
drag, startPoint x: 707, startPoint y: 360, endPoint x: 782, endPoint y: 366, distance: 75.3
click at [782, 366] on h5 "What's you approach, using RevenueCat or using only React Native?" at bounding box center [773, 366] width 286 height 38
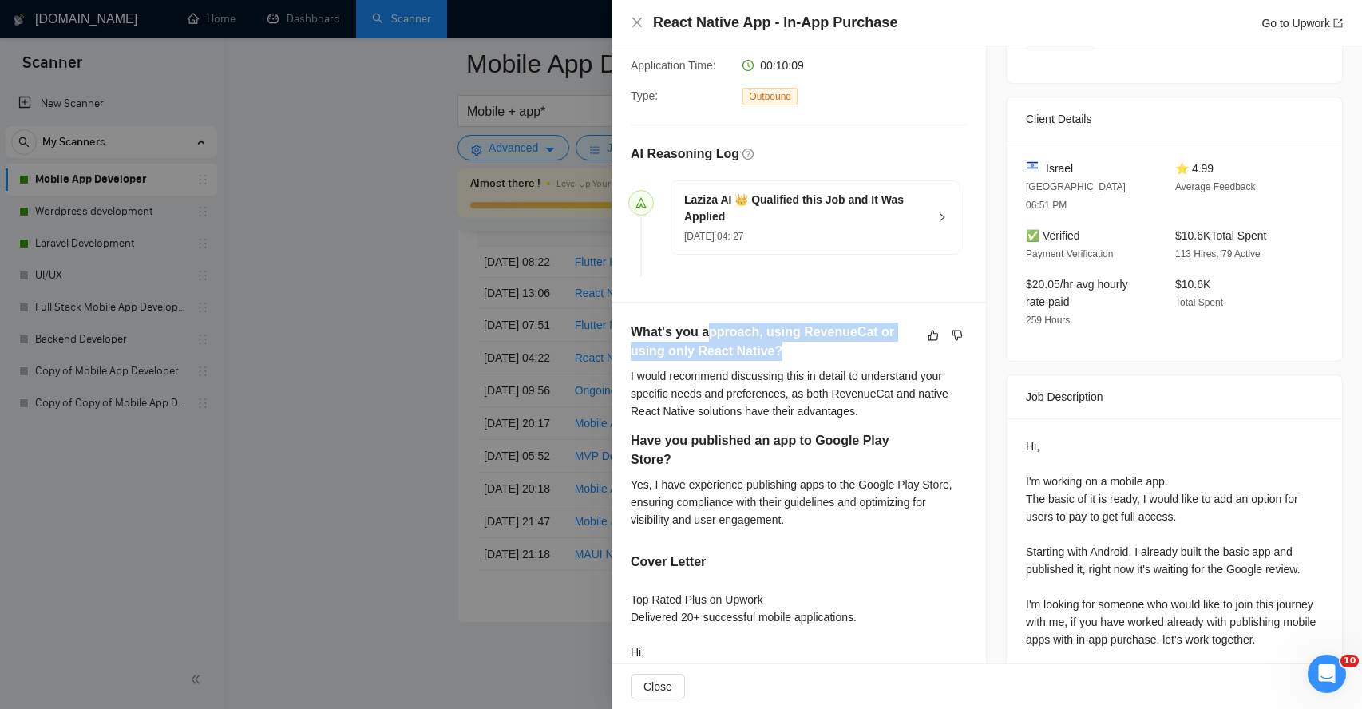
scroll to position [328, 0]
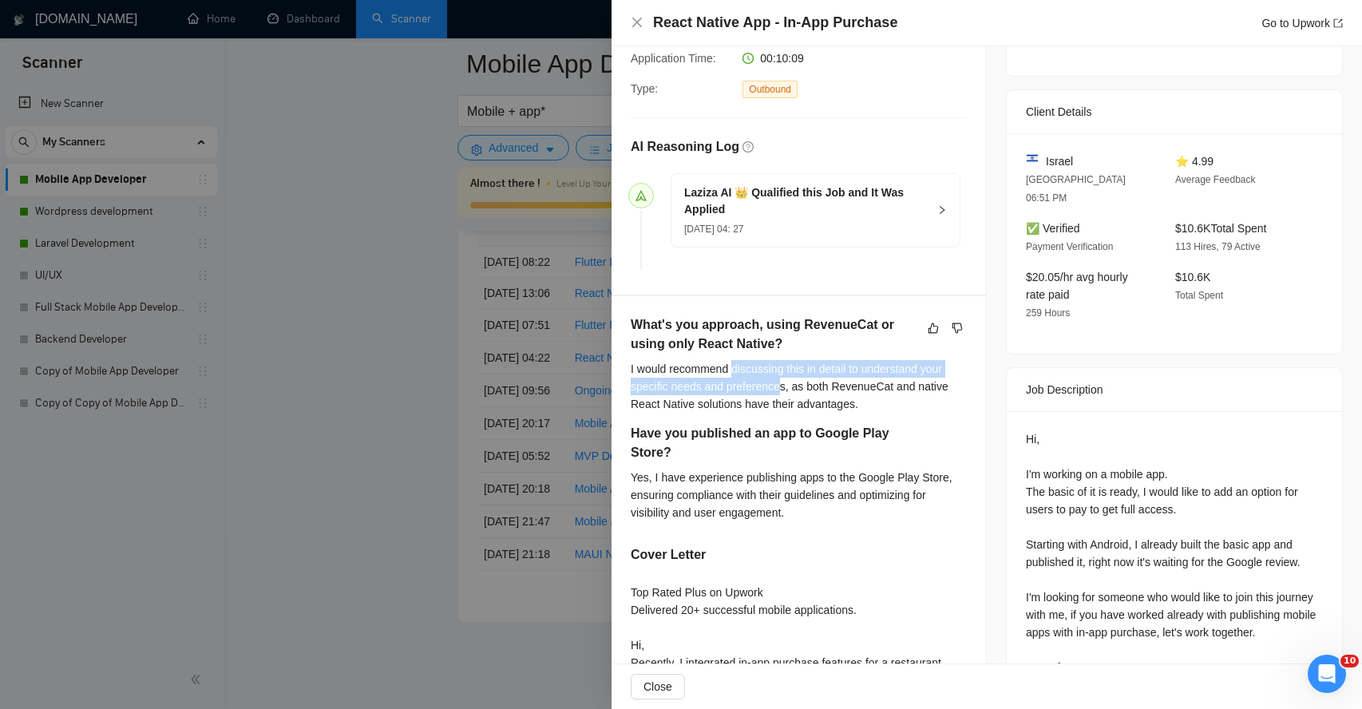
drag, startPoint x: 737, startPoint y: 374, endPoint x: 787, endPoint y: 394, distance: 54.1
click at [787, 394] on div "I would recommend discussing this in detail to understand your specific needs a…" at bounding box center [798, 386] width 336 height 53
click at [328, 494] on div at bounding box center [681, 354] width 1362 height 709
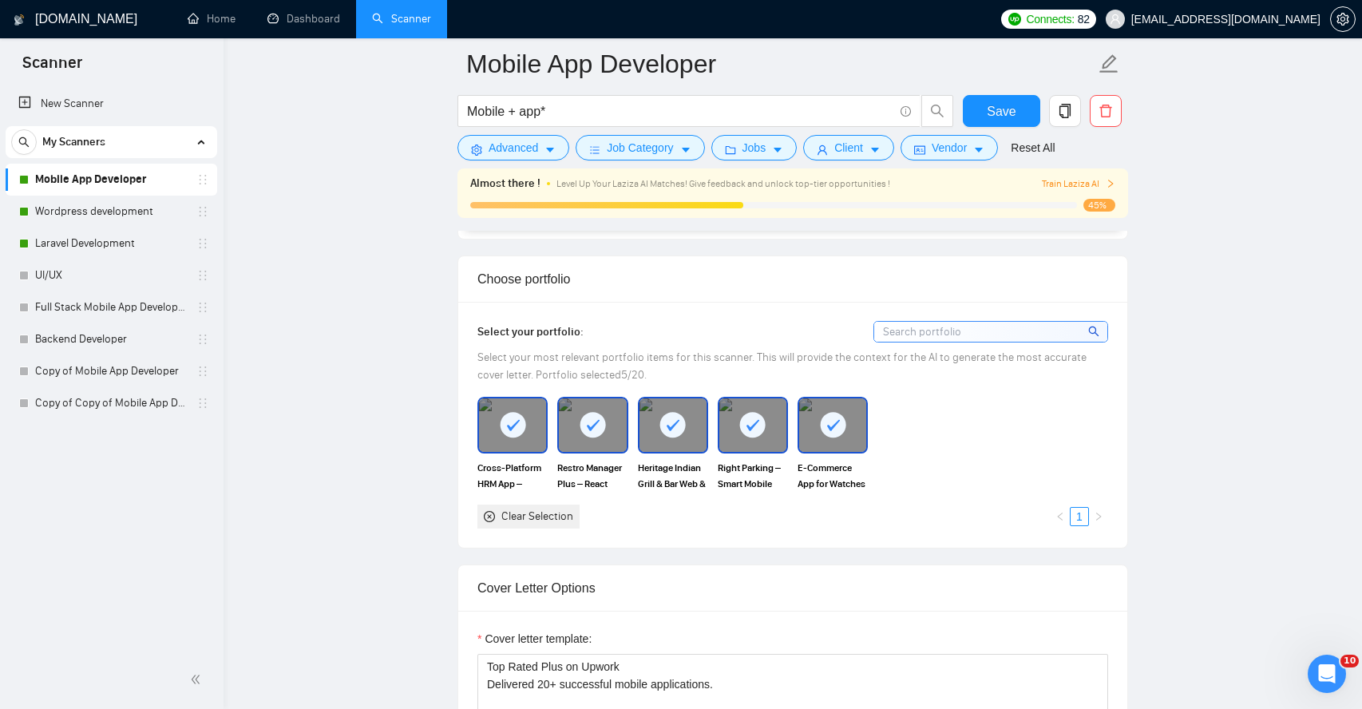
scroll to position [1415, 0]
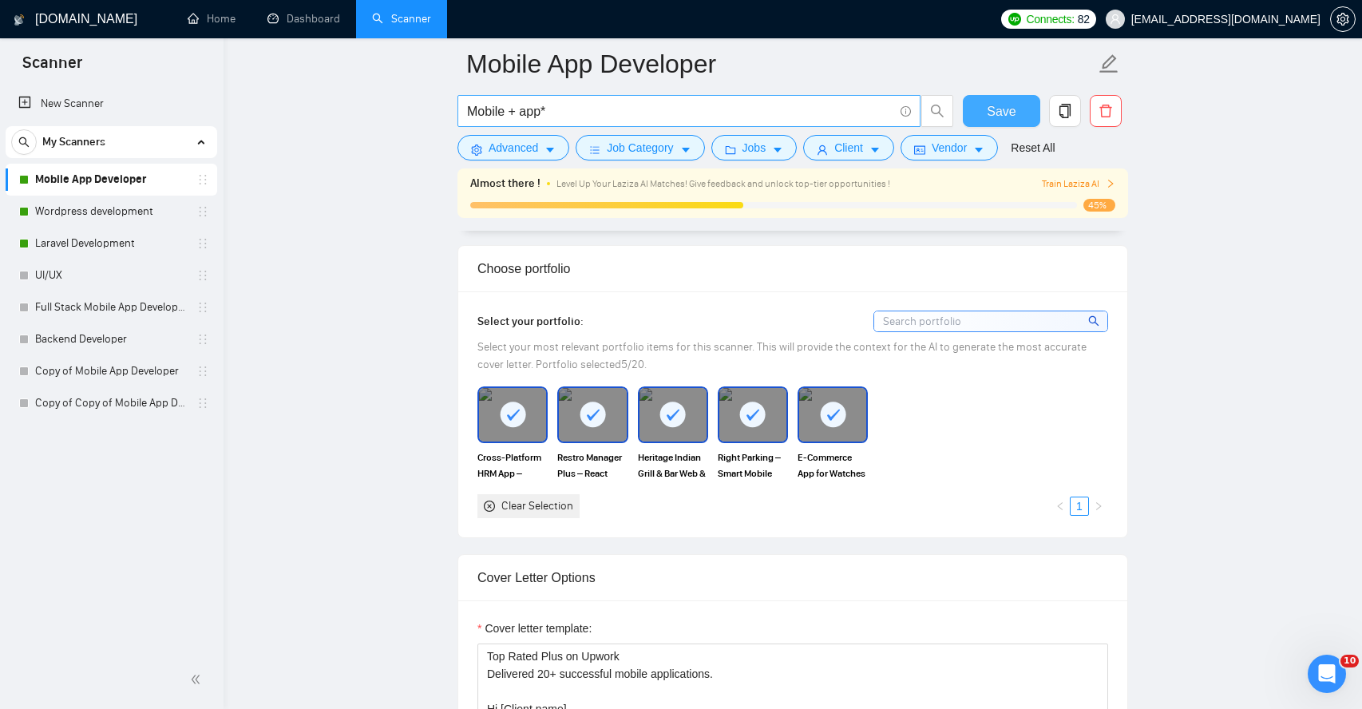
click at [998, 104] on span "Save" at bounding box center [1000, 111] width 29 height 20
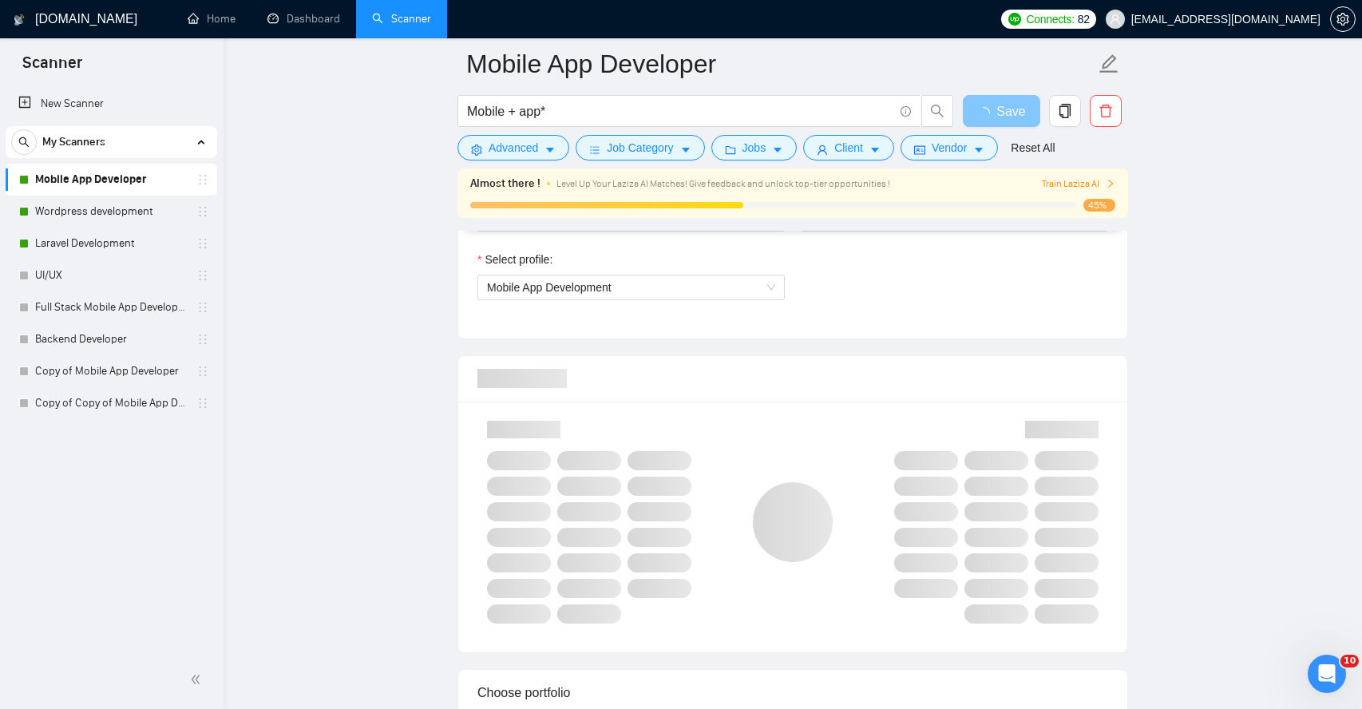
scroll to position [912, 0]
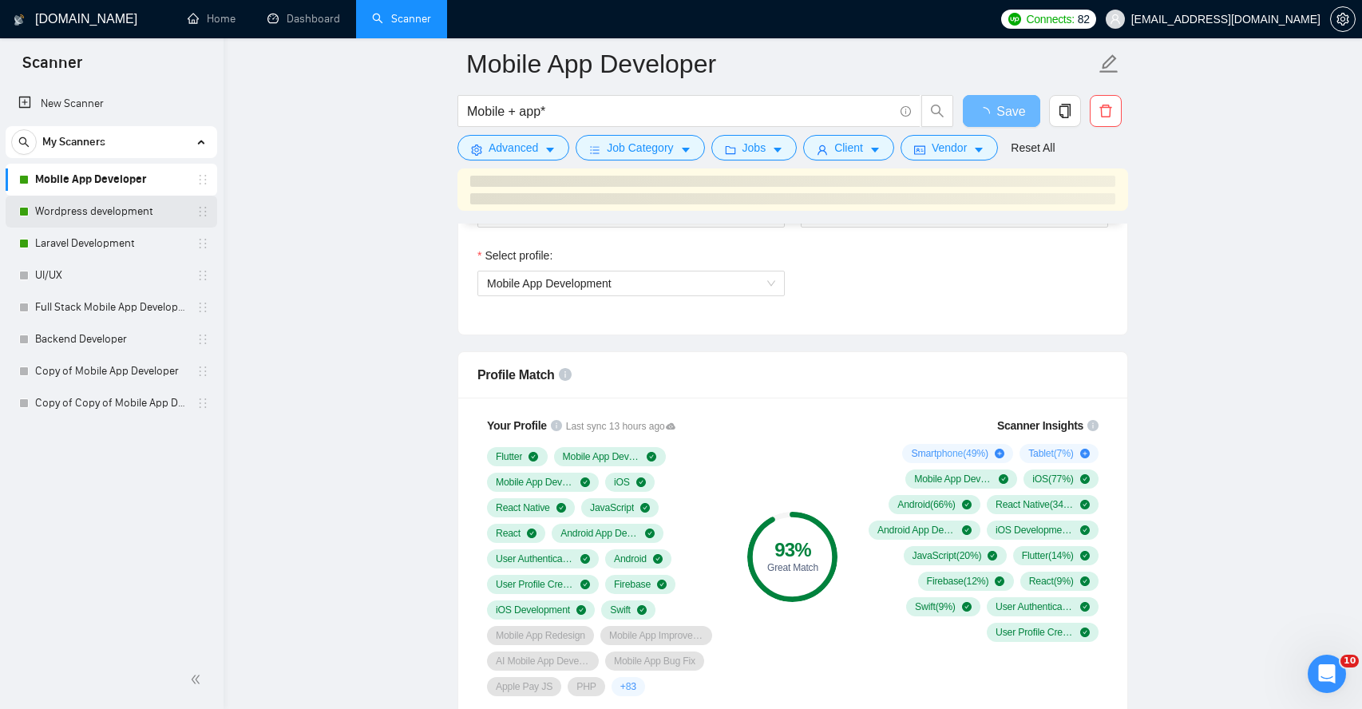
click at [91, 219] on link "Wordpress development" at bounding box center [111, 212] width 152 height 32
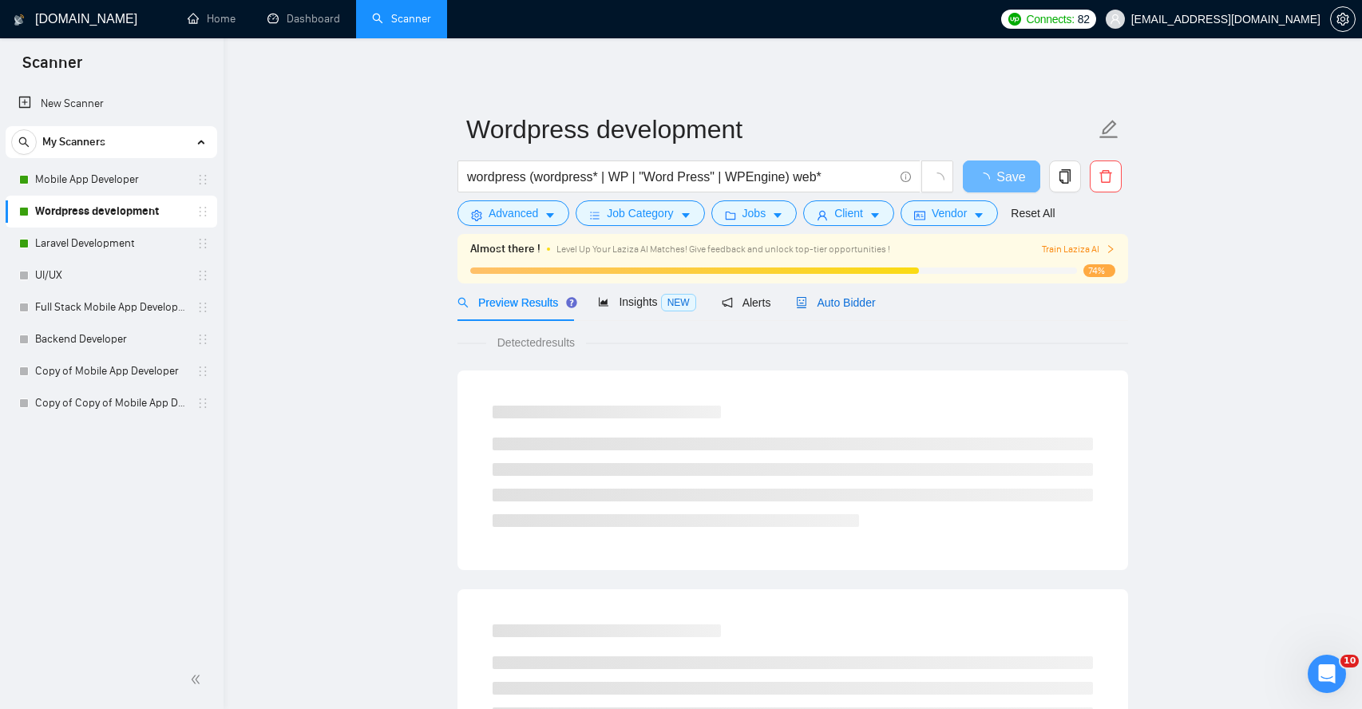
click at [856, 299] on span "Auto Bidder" at bounding box center [835, 302] width 79 height 13
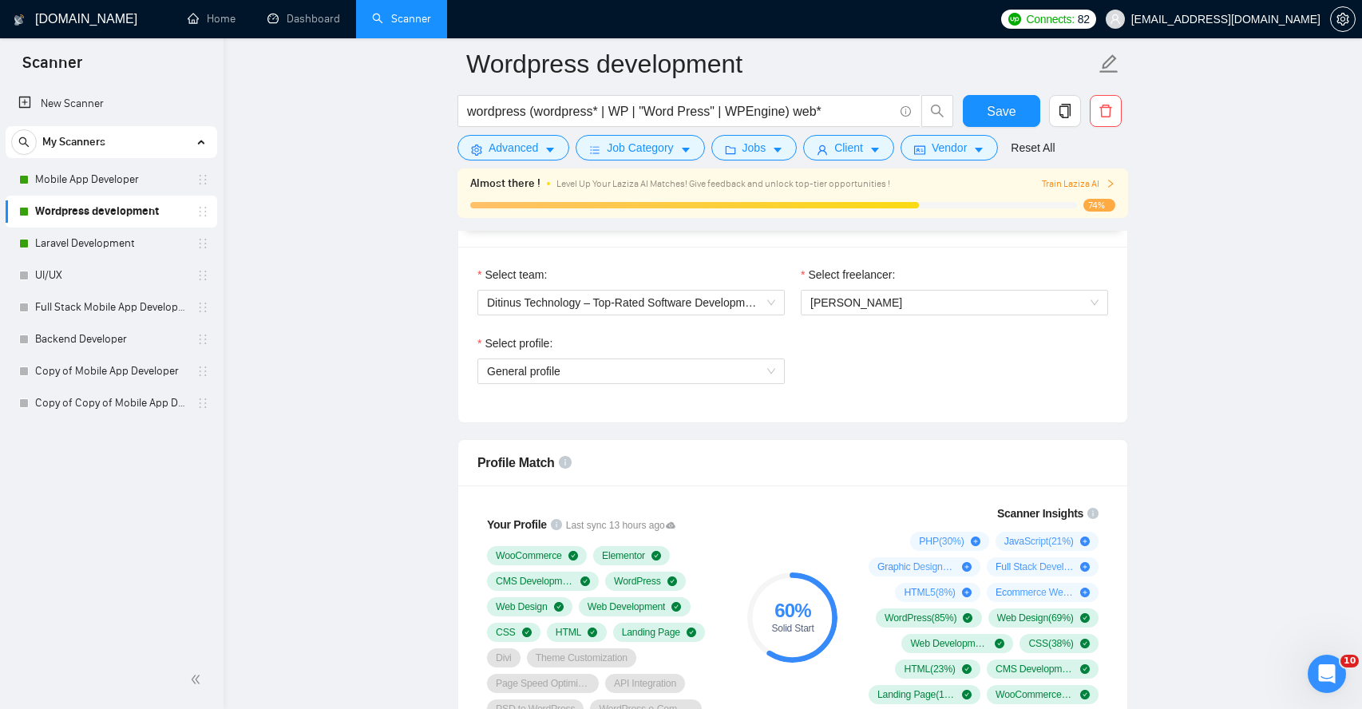
scroll to position [1030, 0]
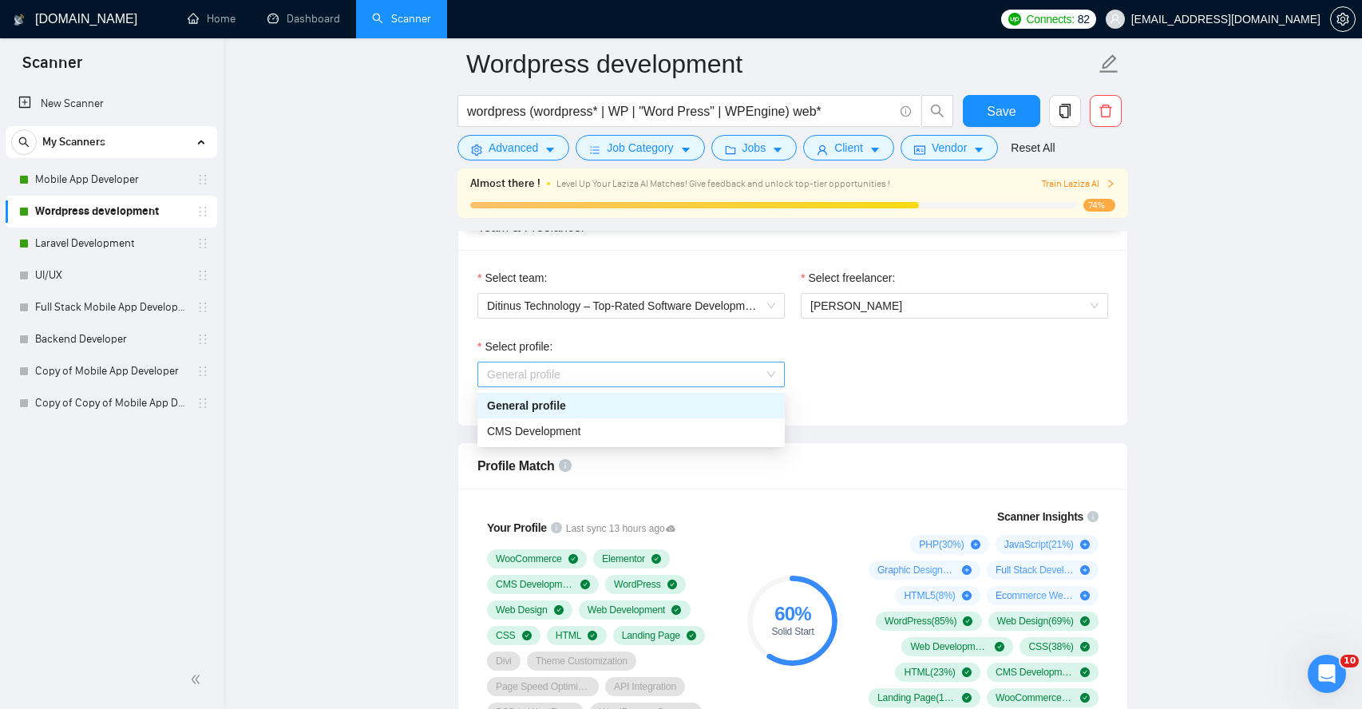
click at [499, 367] on span "General profile" at bounding box center [631, 374] width 288 height 24
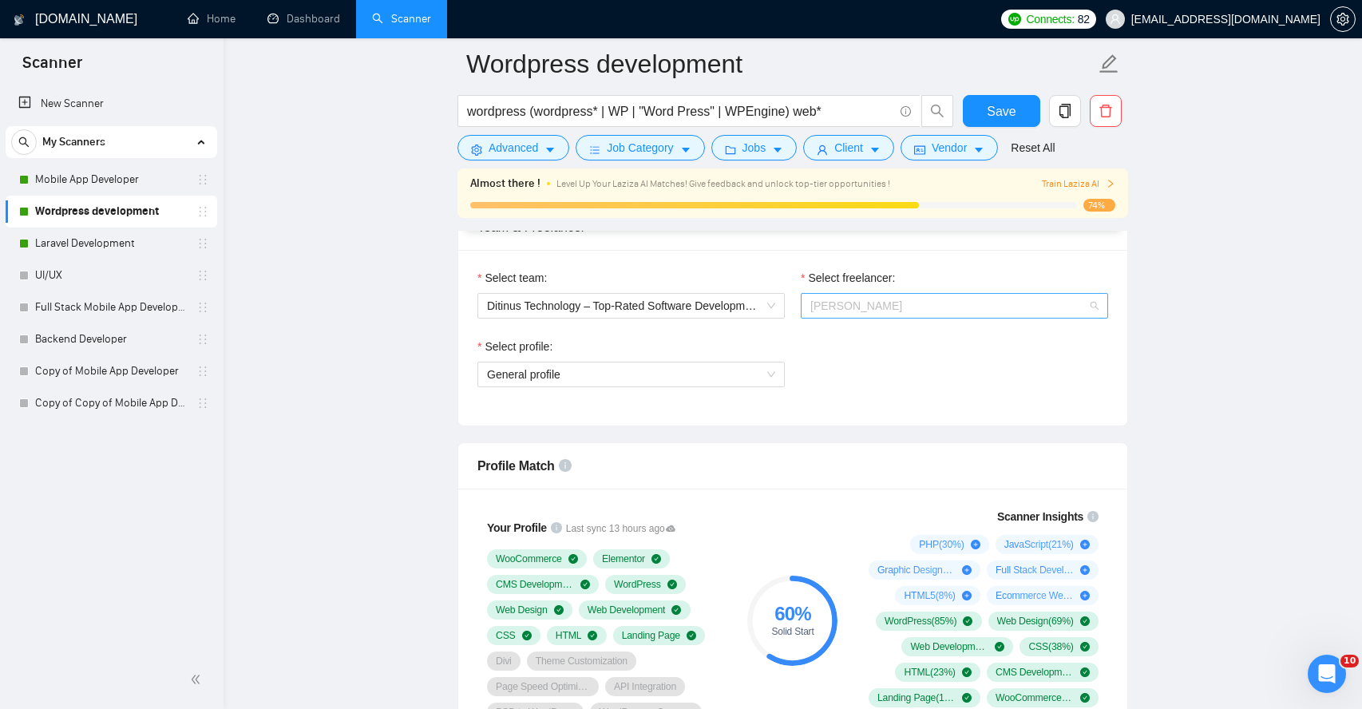
click at [875, 300] on span "[PERSON_NAME]" at bounding box center [856, 305] width 92 height 13
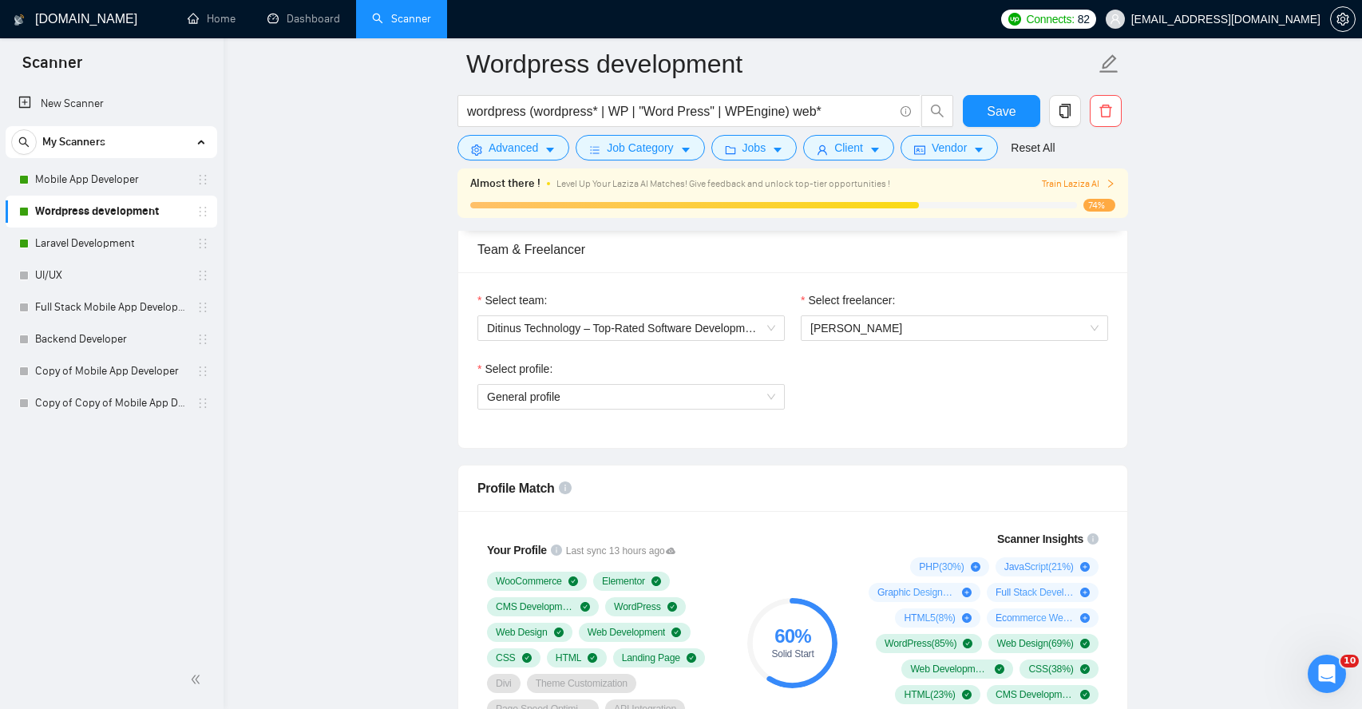
scroll to position [976, 0]
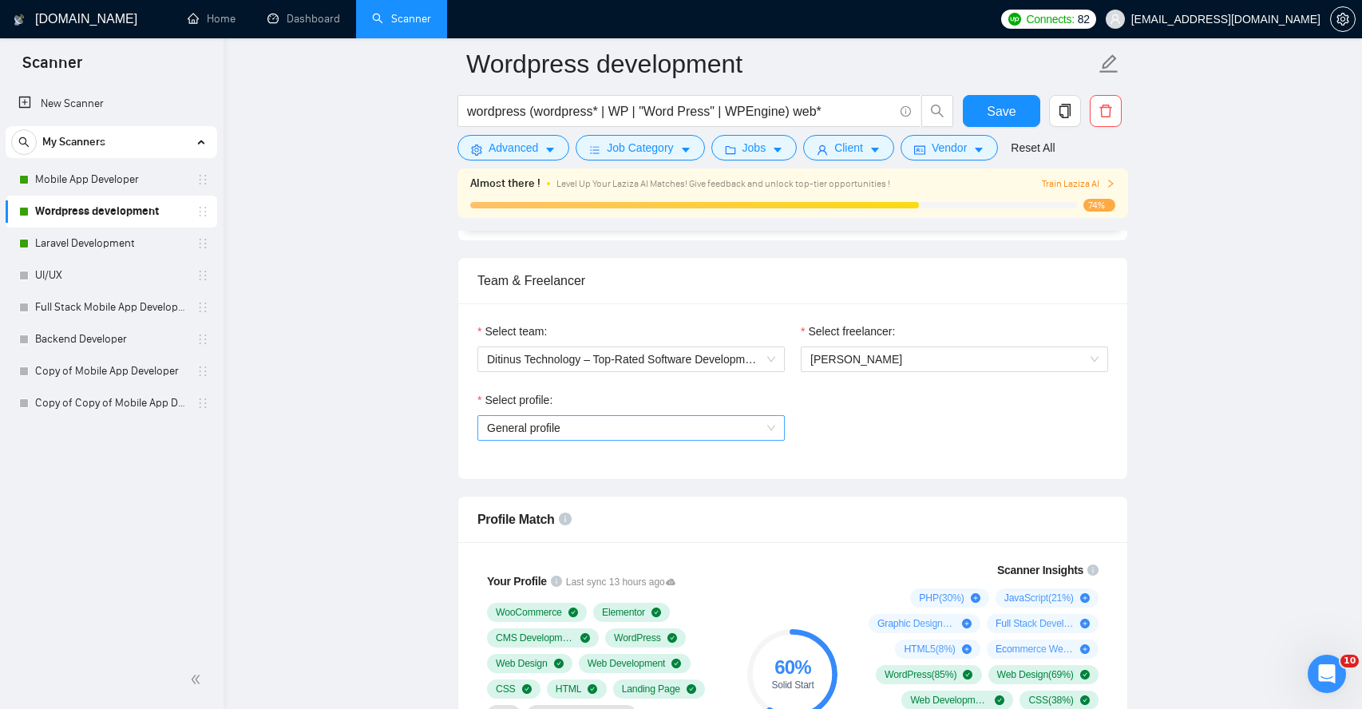
click at [524, 437] on span "General profile" at bounding box center [631, 428] width 288 height 24
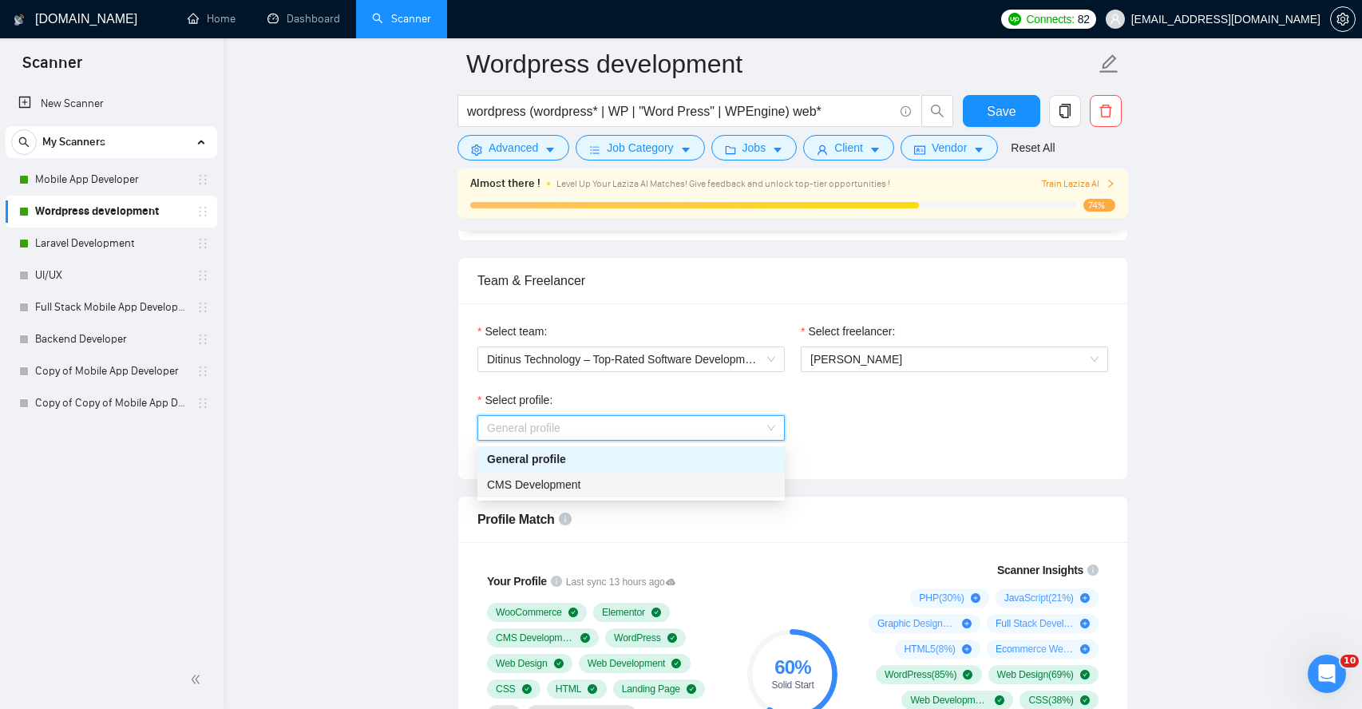
click at [522, 491] on div "CMS Development" at bounding box center [631, 485] width 288 height 18
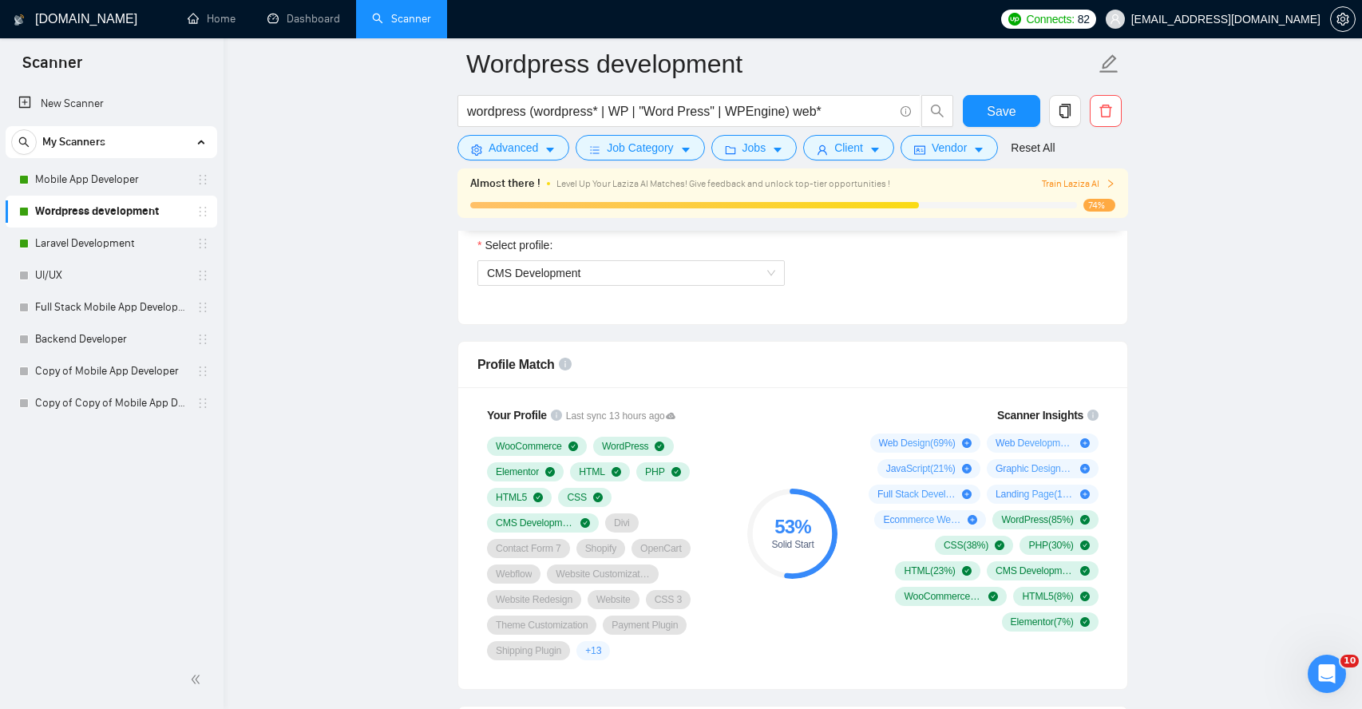
scroll to position [1128, 0]
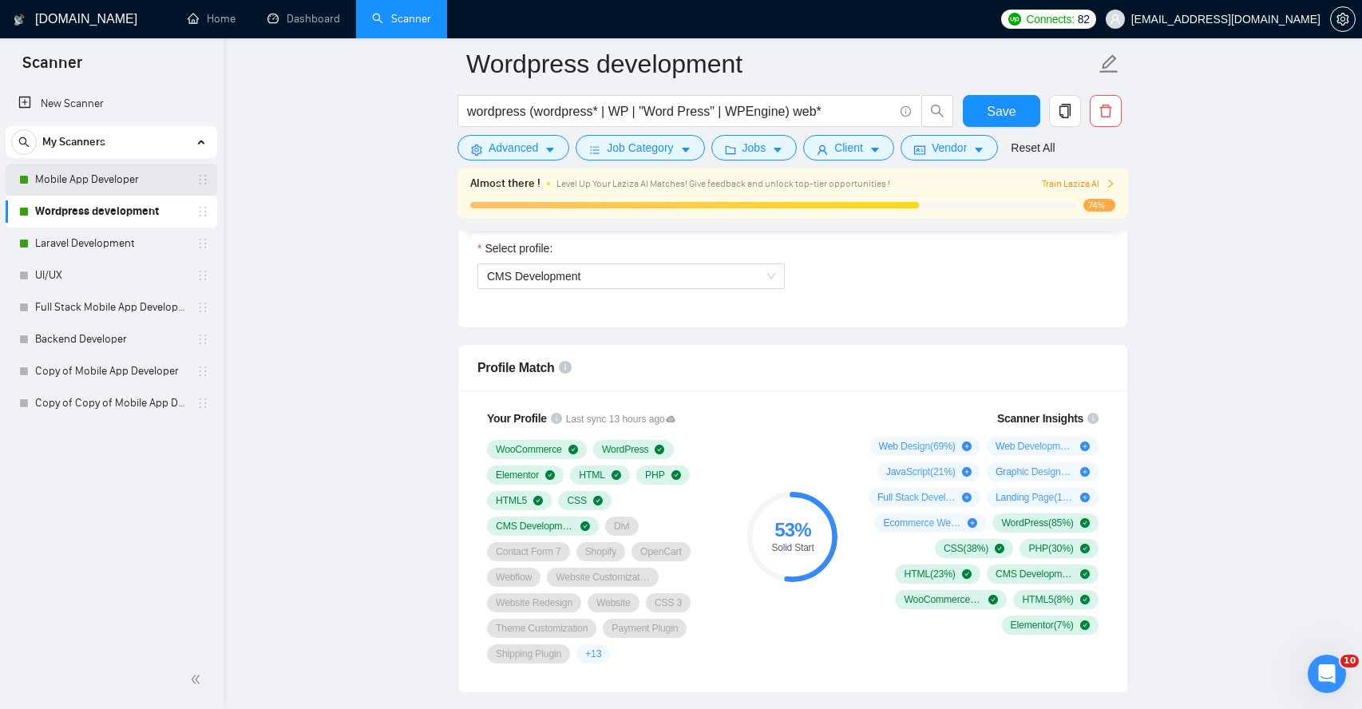
click at [122, 187] on link "Mobile App Developer" at bounding box center [111, 180] width 152 height 32
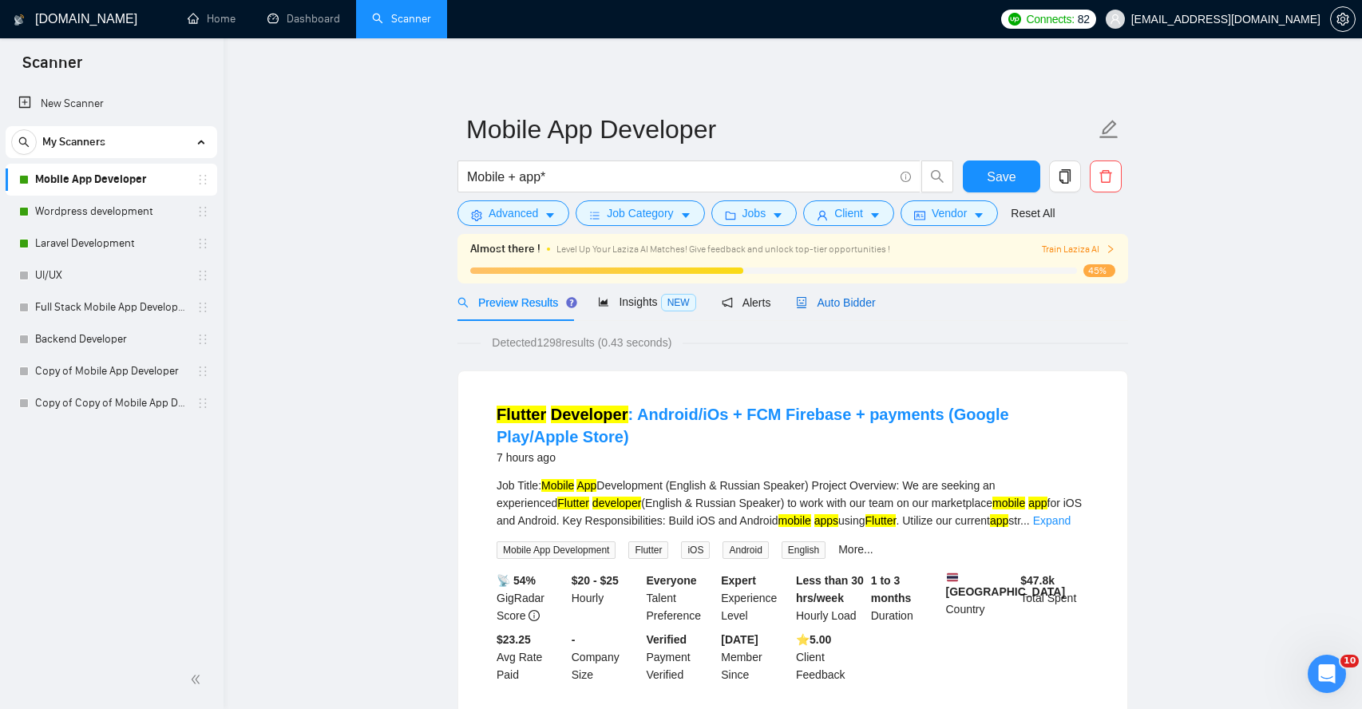
click at [846, 299] on span "Auto Bidder" at bounding box center [835, 302] width 79 height 13
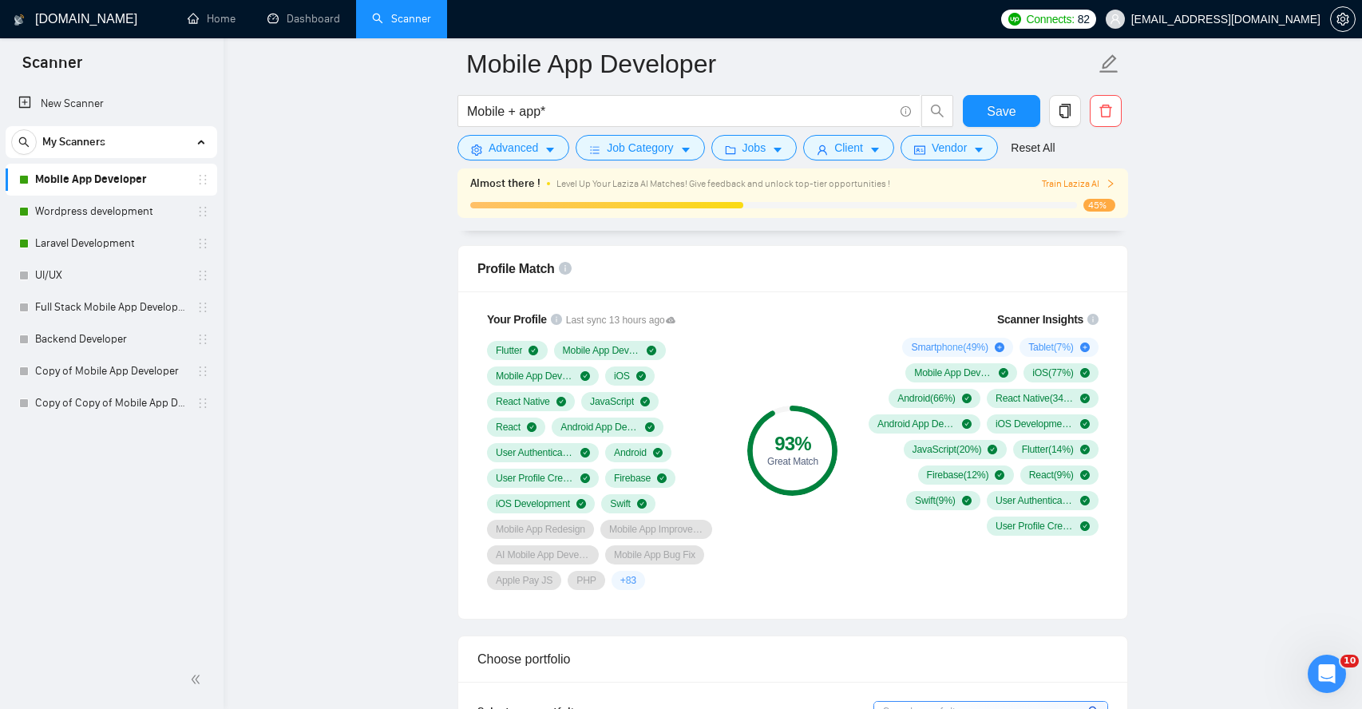
scroll to position [888, 0]
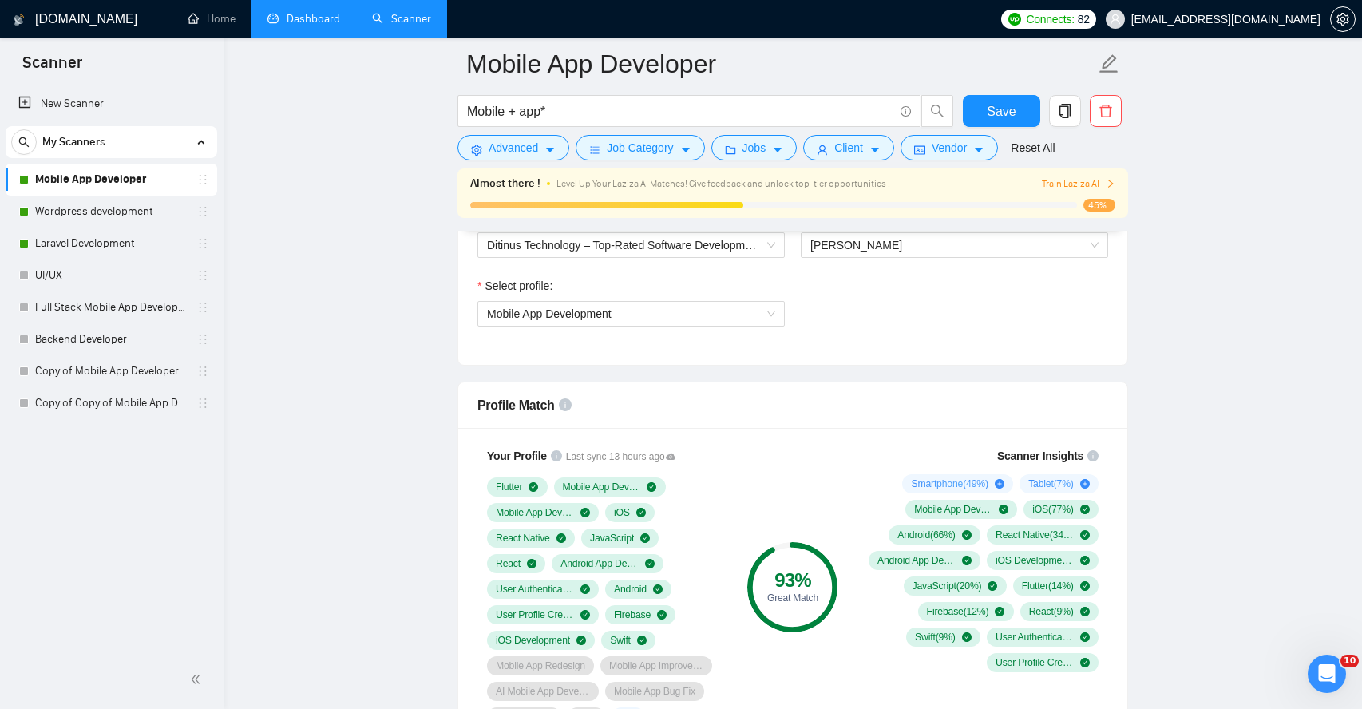
click at [325, 24] on link "Dashboard" at bounding box center [303, 19] width 73 height 14
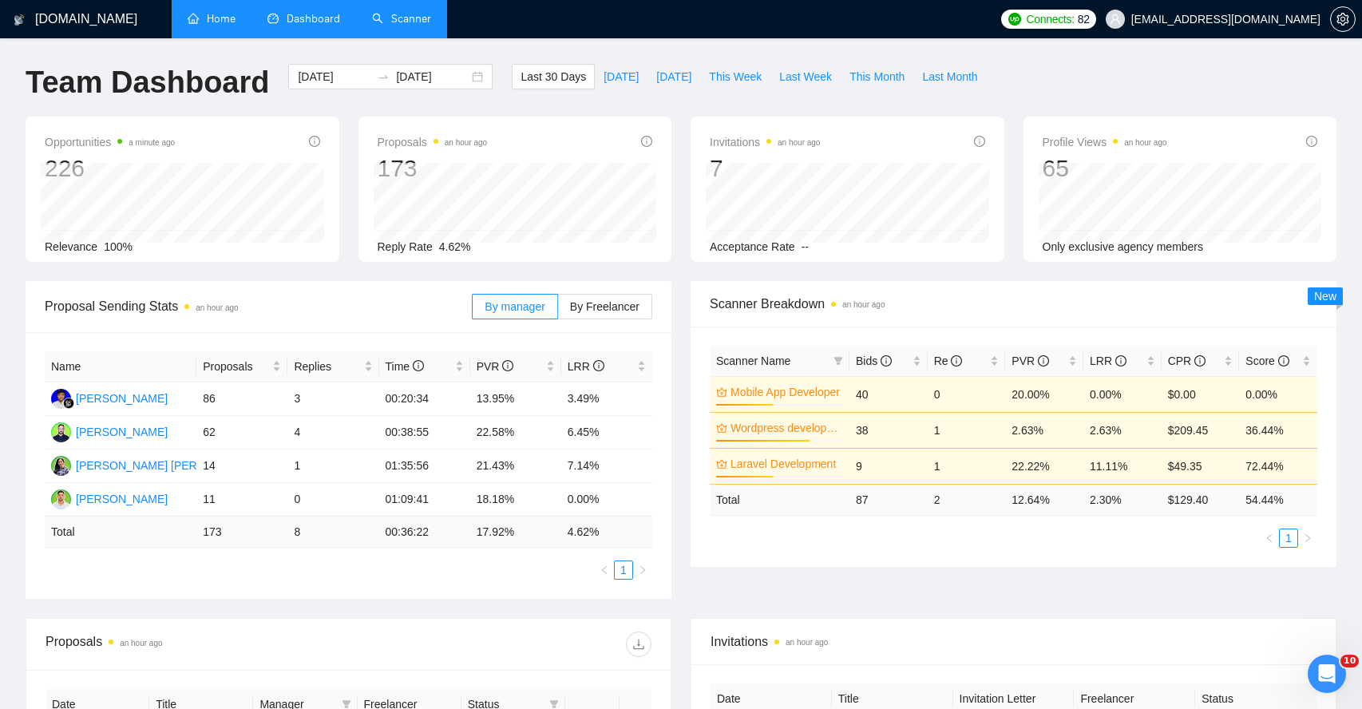
click at [208, 26] on link "Home" at bounding box center [212, 19] width 48 height 14
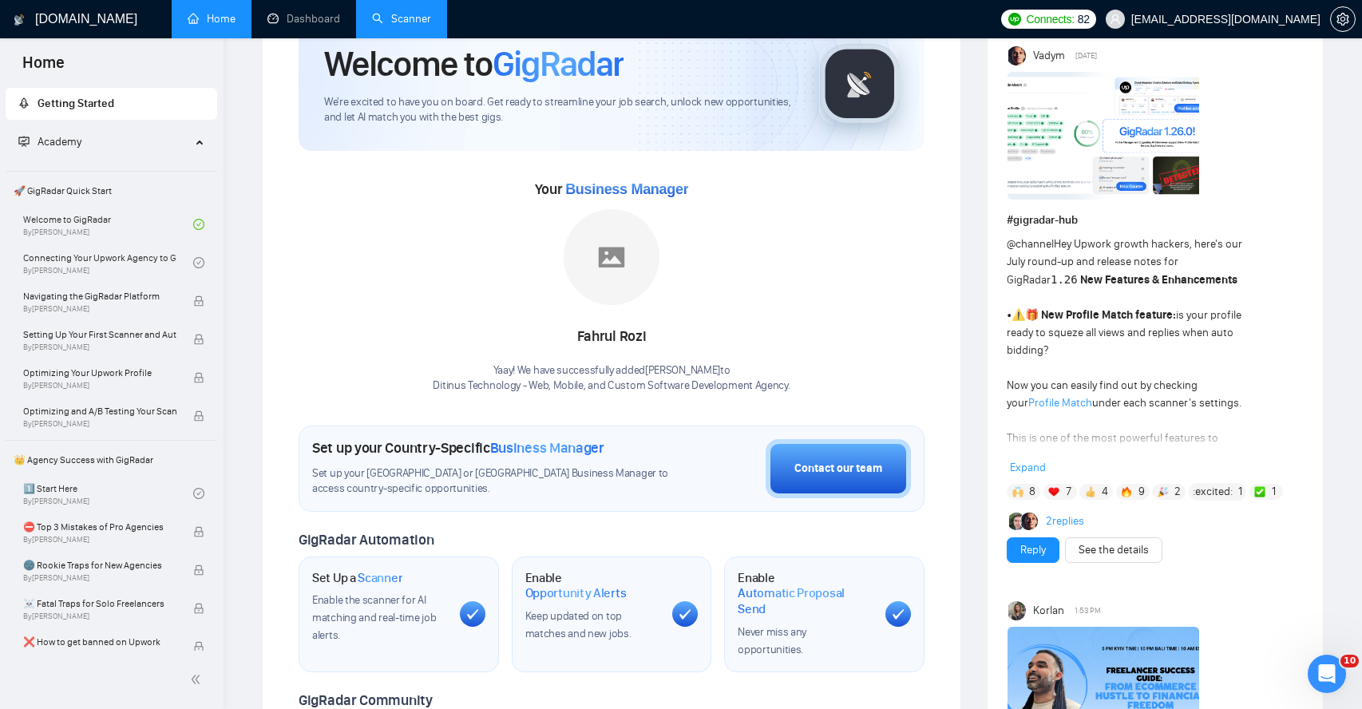
scroll to position [15, 0]
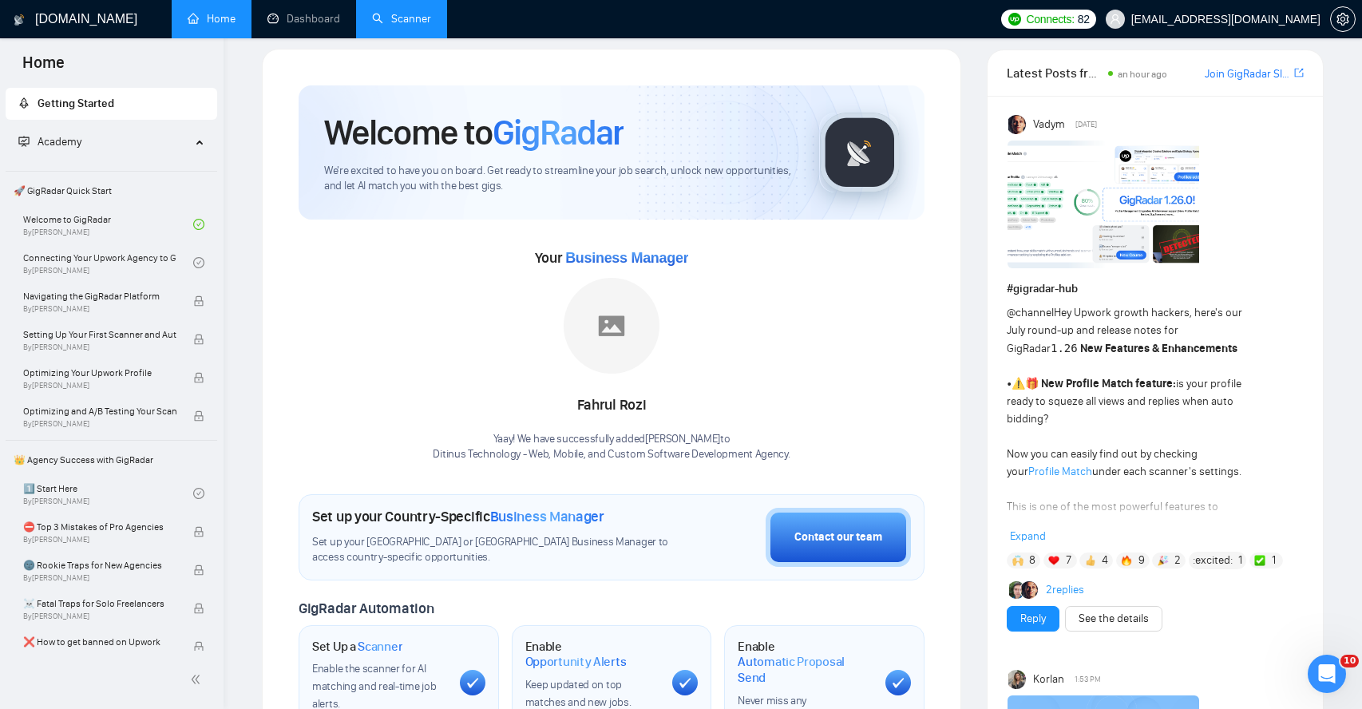
click at [1264, 70] on link "Join GigRadar Slack Community" at bounding box center [1247, 74] width 86 height 18
